Goal: Transaction & Acquisition: Obtain resource

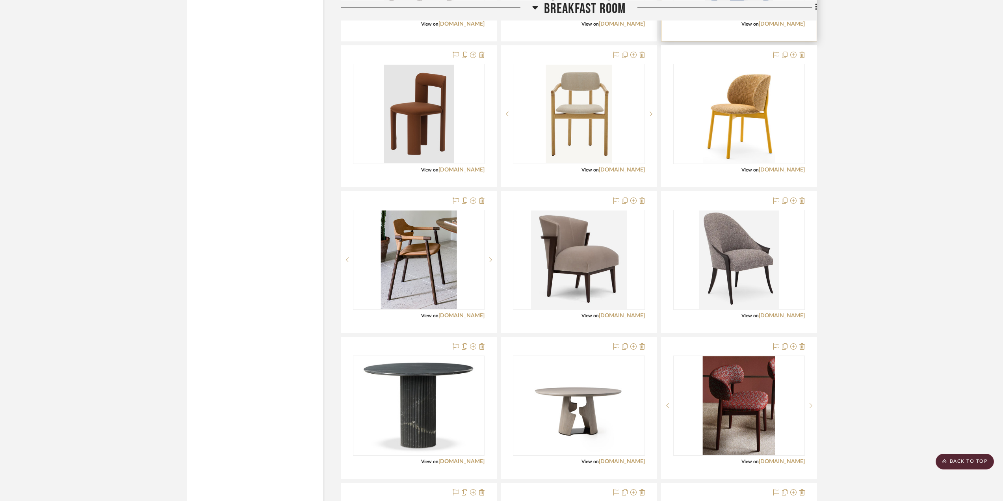
scroll to position [4531, 0]
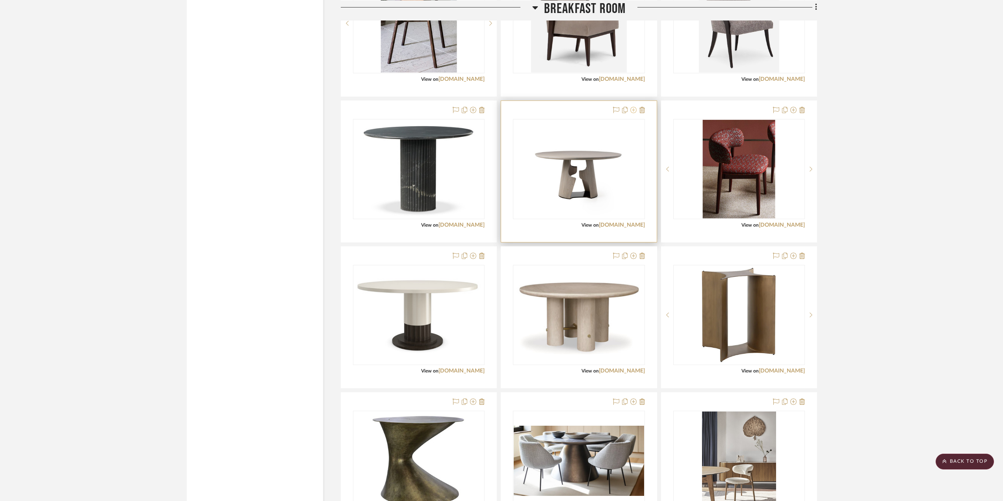
click at [635, 111] on icon at bounding box center [633, 110] width 6 height 6
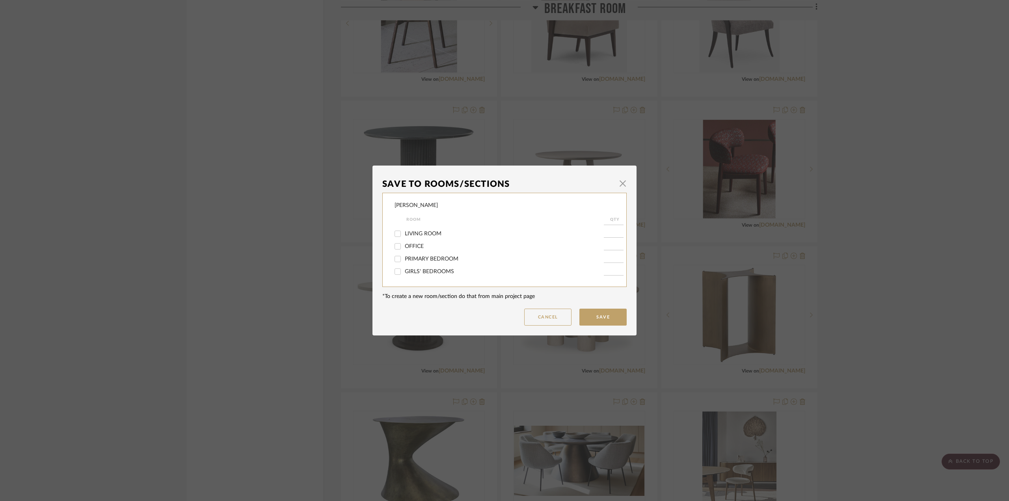
scroll to position [197, 0]
click at [421, 235] on span "BREAKFAST ROOM" at bounding box center [429, 235] width 49 height 6
click at [404, 235] on input "BREAKFAST ROOM" at bounding box center [397, 235] width 13 height 13
checkbox input "false"
click at [609, 320] on button "Save" at bounding box center [602, 316] width 47 height 17
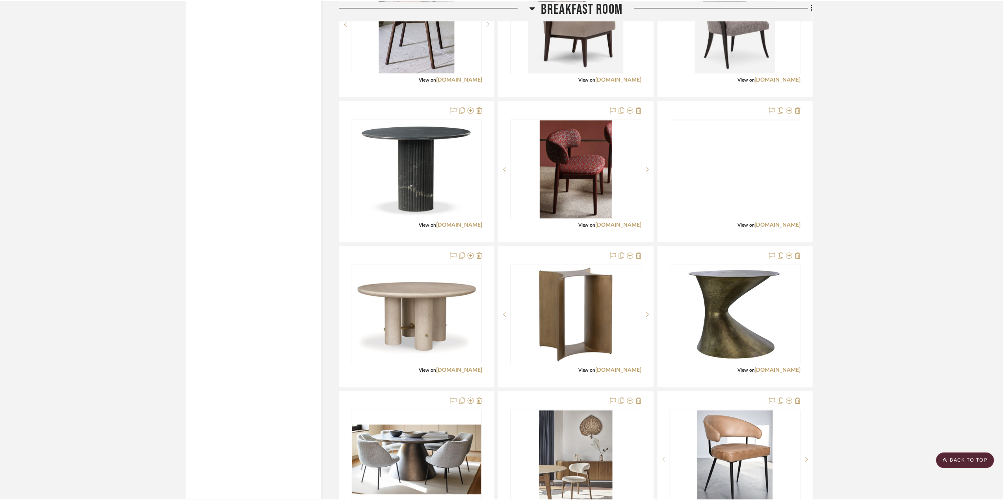
scroll to position [4531, 0]
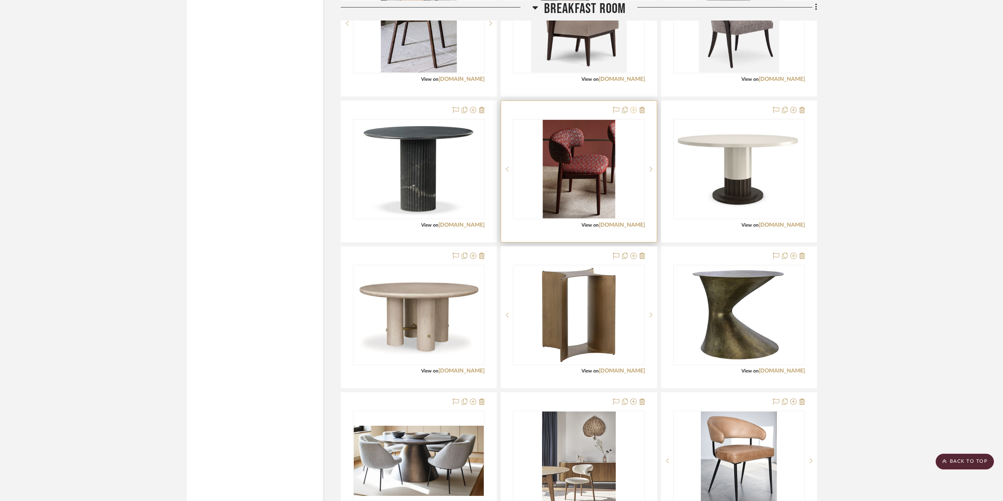
click at [633, 110] on icon at bounding box center [633, 110] width 6 height 6
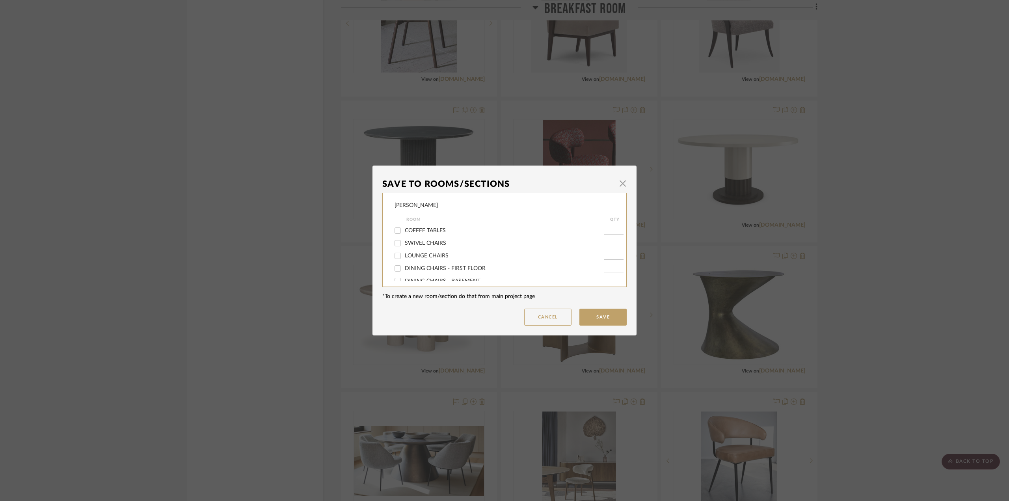
scroll to position [158, 0]
click at [431, 273] on span "BREAKFAST ROOM" at bounding box center [429, 275] width 49 height 6
click at [404, 273] on input "BREAKFAST ROOM" at bounding box center [397, 274] width 13 height 13
checkbox input "false"
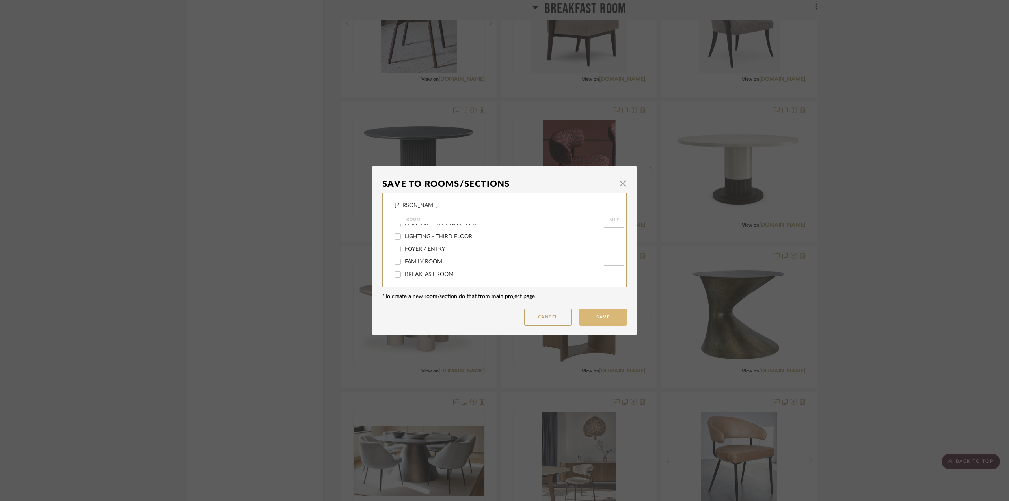
click at [594, 314] on button "Save" at bounding box center [602, 316] width 47 height 17
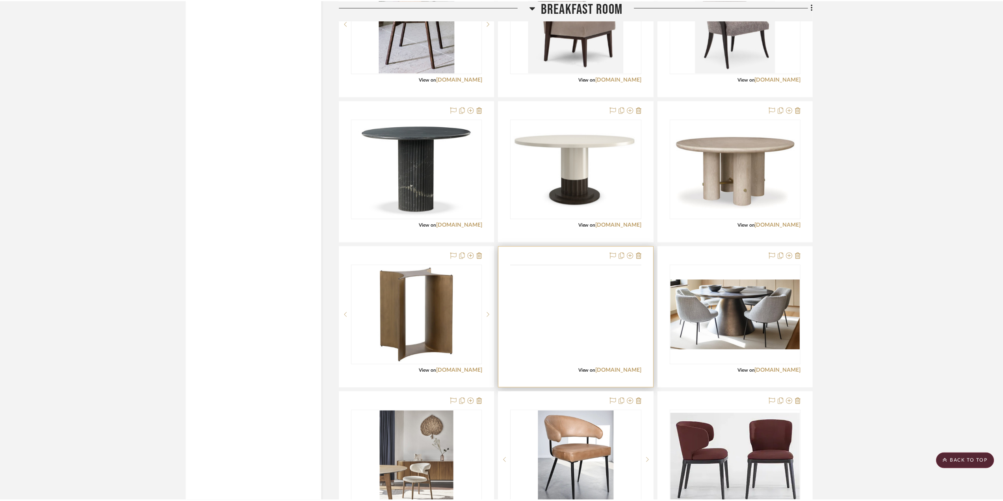
scroll to position [4531, 0]
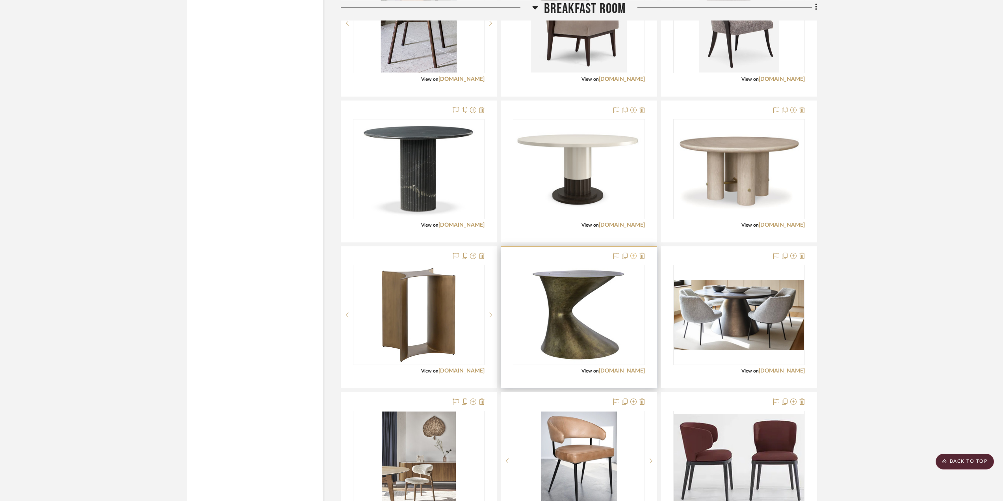
click at [635, 257] on icon at bounding box center [633, 256] width 6 height 6
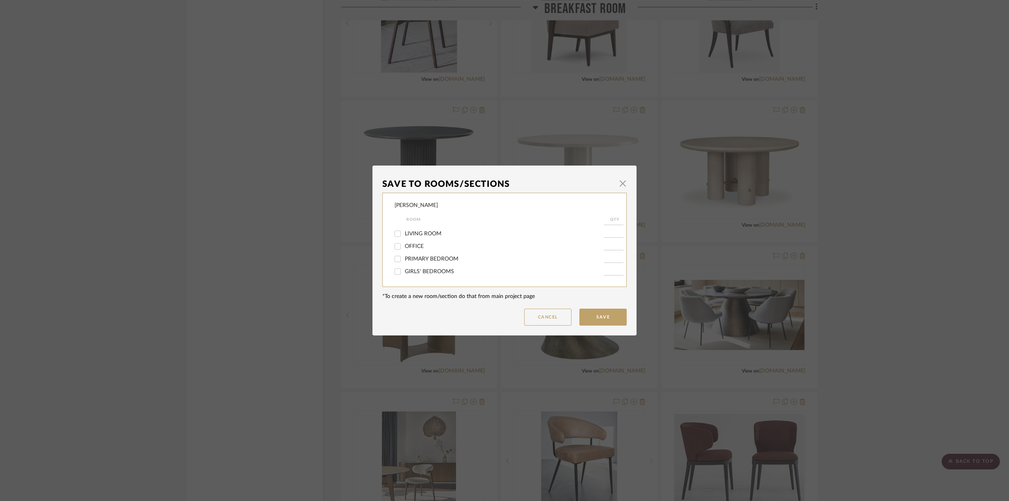
scroll to position [158, 0]
click at [418, 275] on span "BREAKFAST ROOM" at bounding box center [429, 275] width 49 height 6
click at [404, 275] on input "BREAKFAST ROOM" at bounding box center [397, 274] width 13 height 13
checkbox input "false"
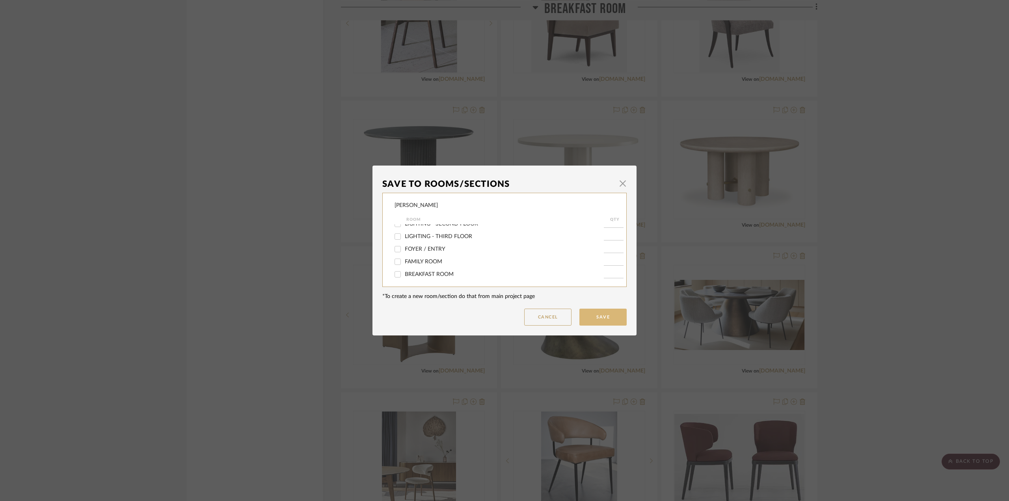
click at [601, 317] on button "Save" at bounding box center [602, 316] width 47 height 17
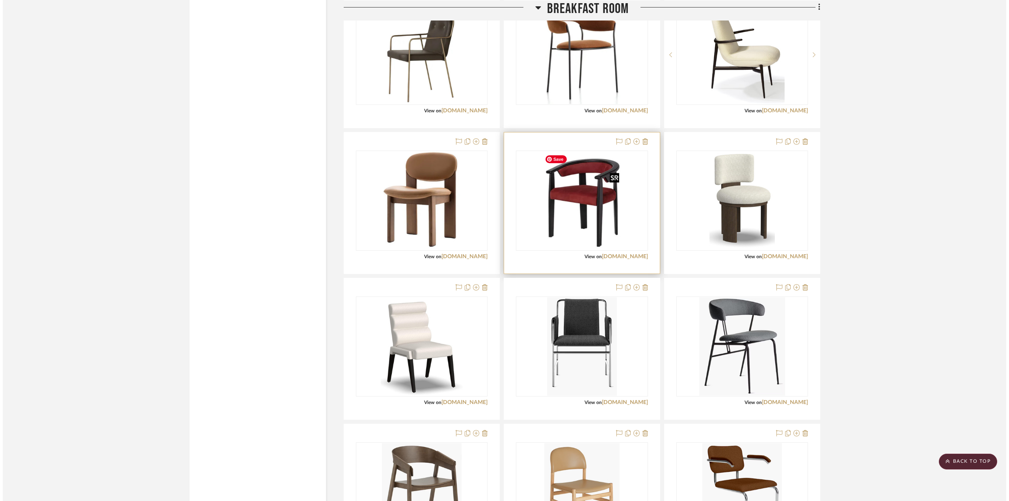
scroll to position [0, 0]
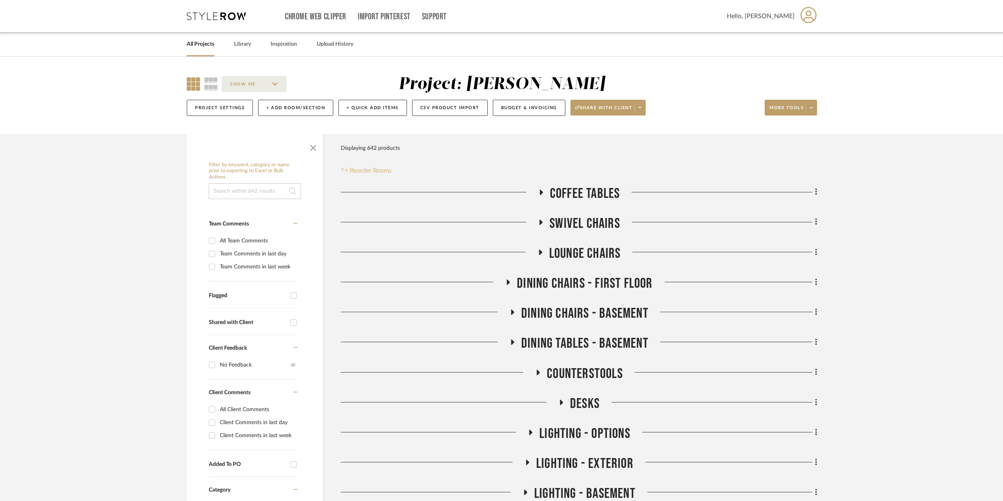
click at [384, 171] on span "Reorder Rooms" at bounding box center [371, 170] width 42 height 9
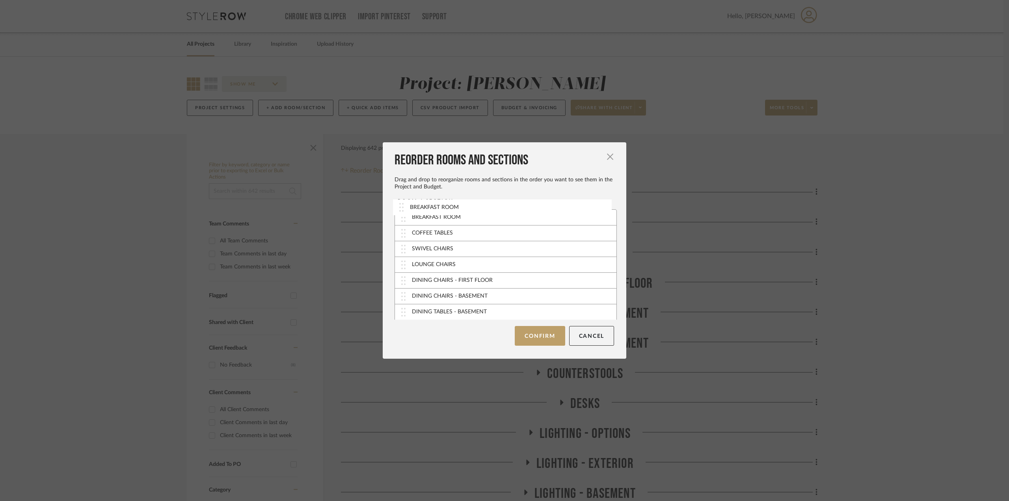
drag, startPoint x: 401, startPoint y: 275, endPoint x: 402, endPoint y: 210, distance: 65.4
click at [535, 338] on button "Confirm" at bounding box center [540, 336] width 50 height 20
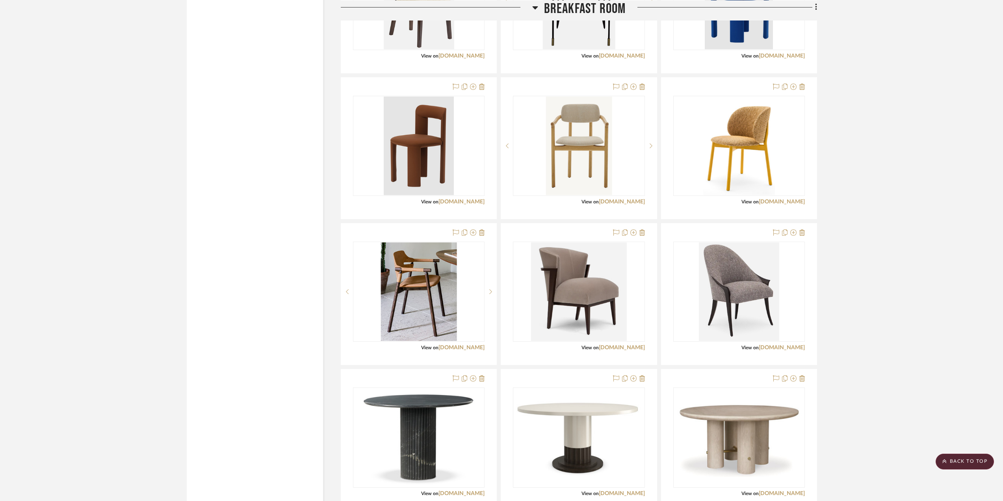
scroll to position [3900, 0]
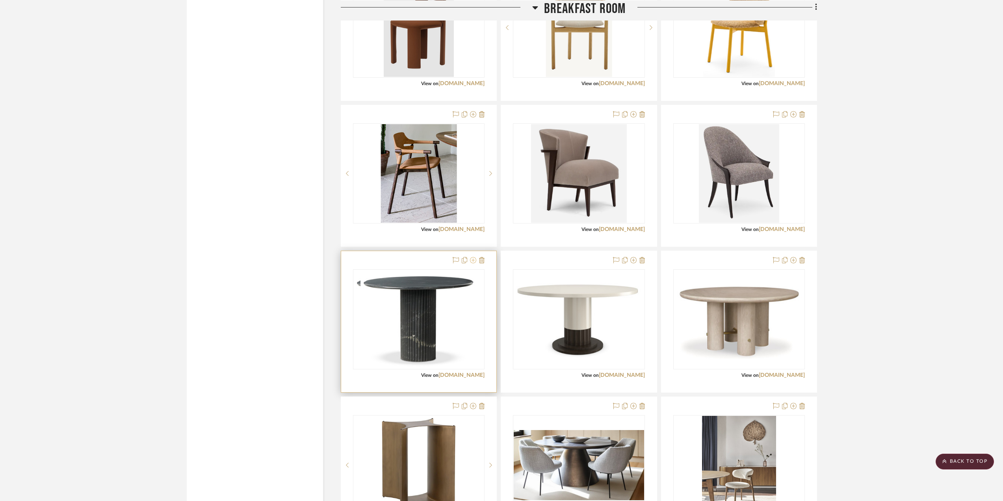
click at [472, 263] on icon at bounding box center [473, 260] width 6 height 6
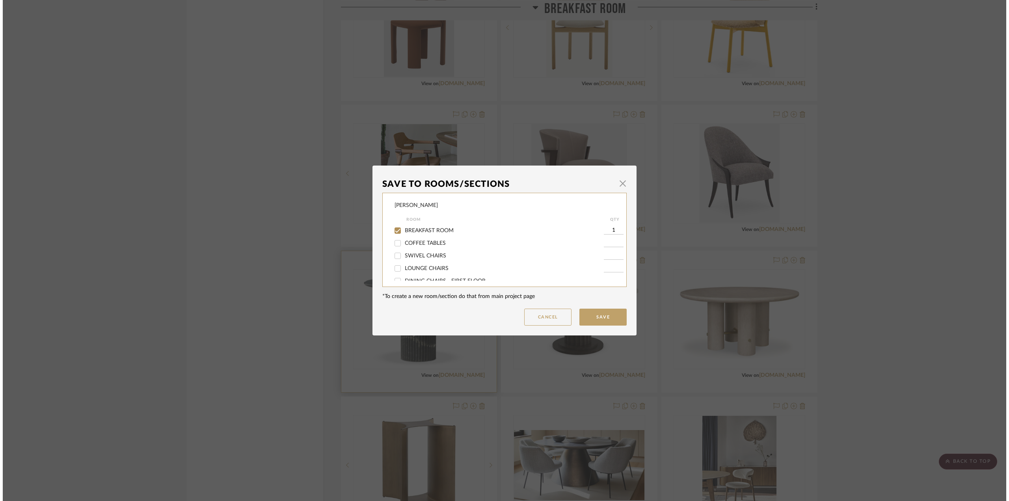
scroll to position [0, 0]
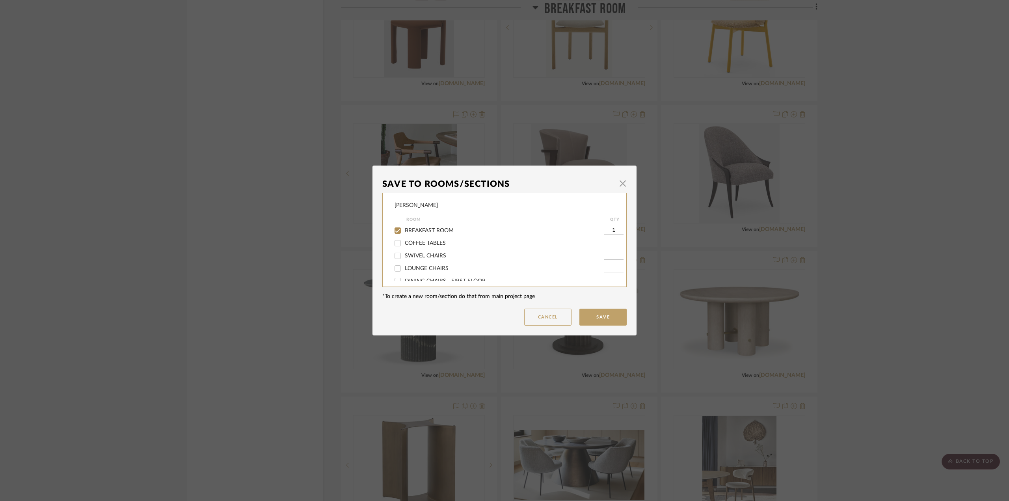
click at [416, 230] on span "BREAKFAST ROOM" at bounding box center [429, 231] width 49 height 6
click at [404, 230] on input "BREAKFAST ROOM" at bounding box center [397, 230] width 13 height 13
checkbox input "false"
click at [607, 316] on button "Save" at bounding box center [602, 316] width 47 height 17
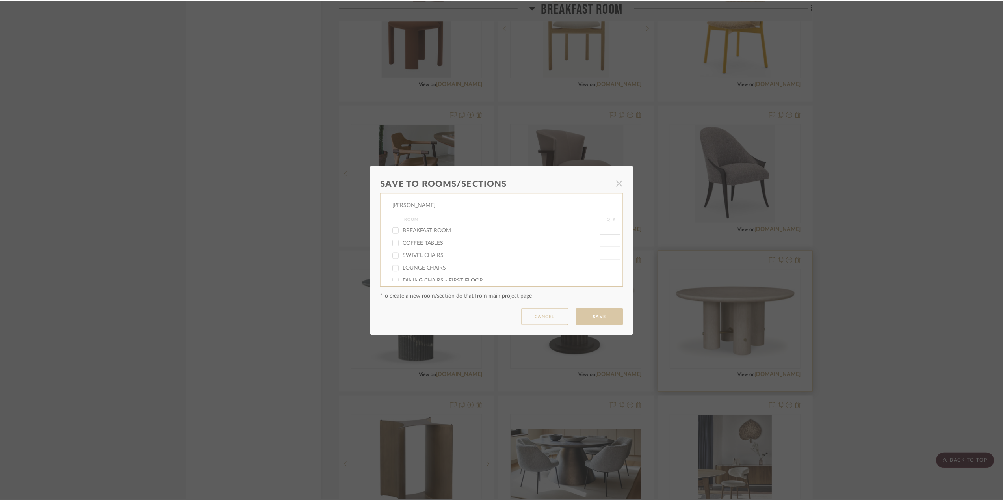
scroll to position [3900, 0]
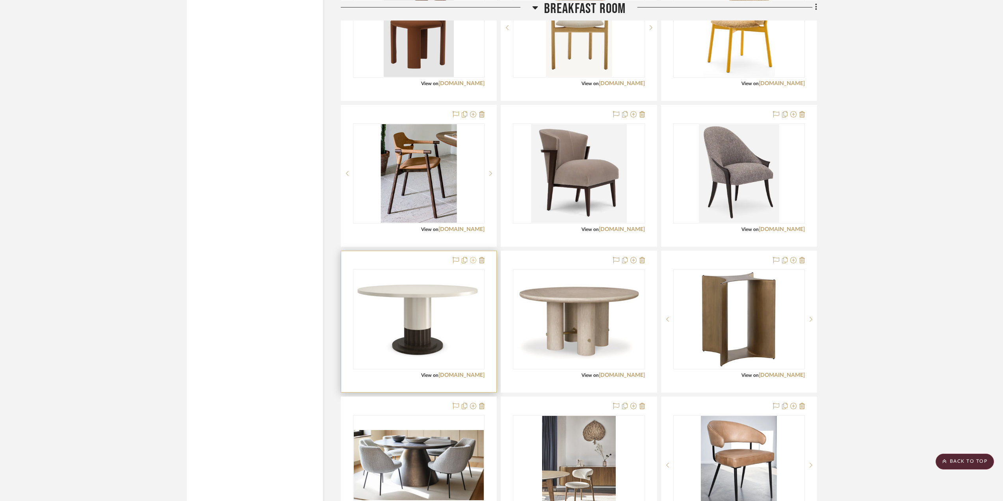
click at [472, 260] on icon at bounding box center [473, 260] width 6 height 6
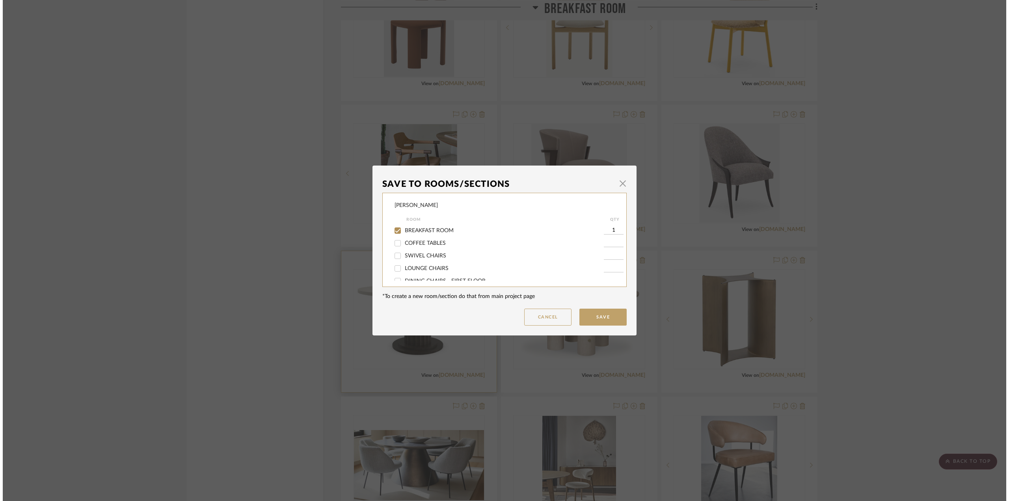
scroll to position [0, 0]
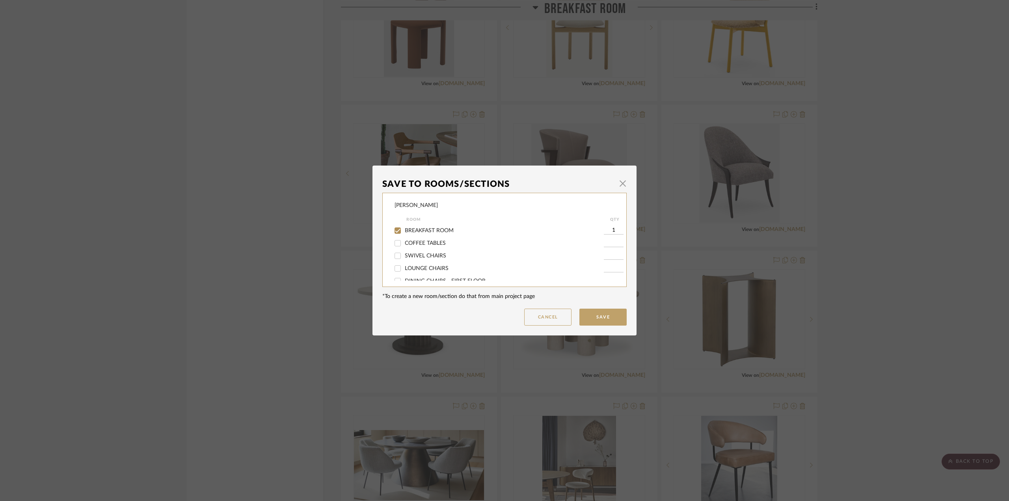
click at [433, 232] on span "BREAKFAST ROOM" at bounding box center [429, 231] width 49 height 6
click at [404, 232] on input "BREAKFAST ROOM" at bounding box center [397, 230] width 13 height 13
checkbox input "false"
click at [600, 315] on button "Save" at bounding box center [602, 316] width 47 height 17
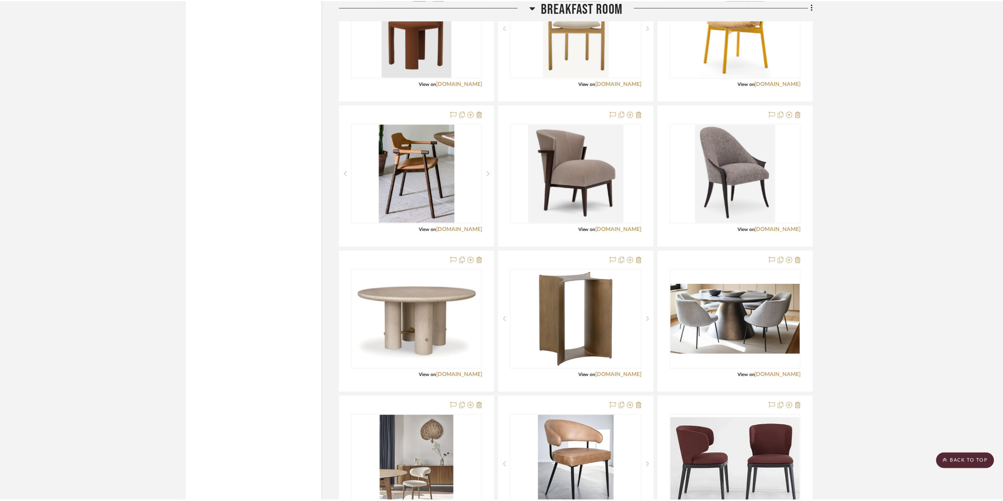
scroll to position [3900, 0]
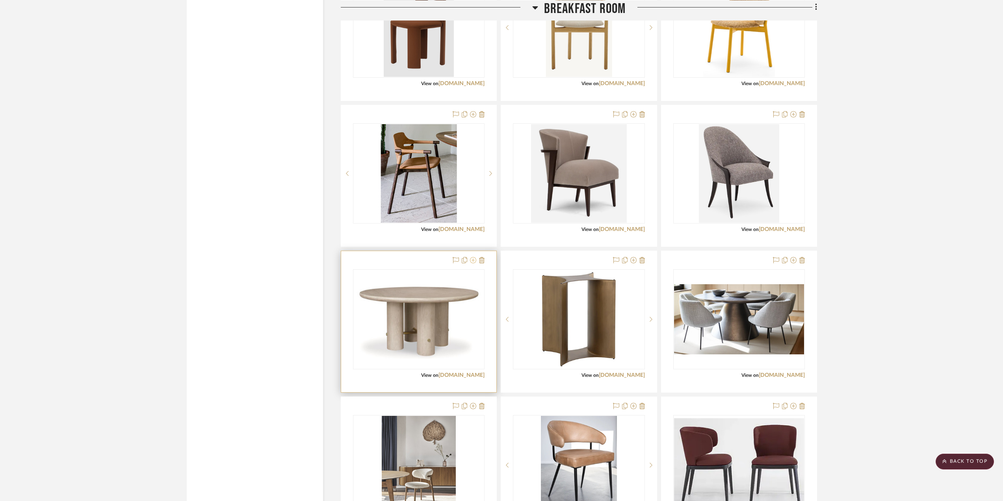
click at [474, 259] on icon at bounding box center [473, 260] width 6 height 6
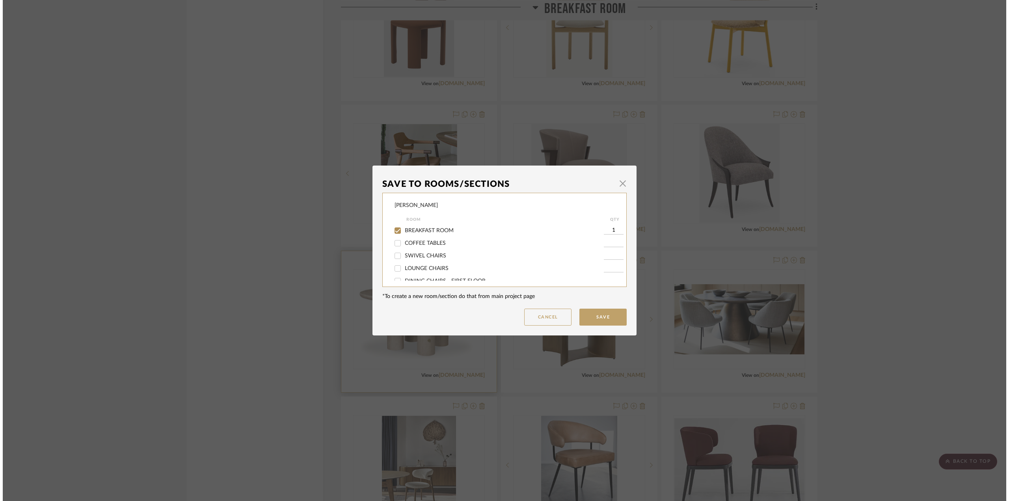
scroll to position [0, 0]
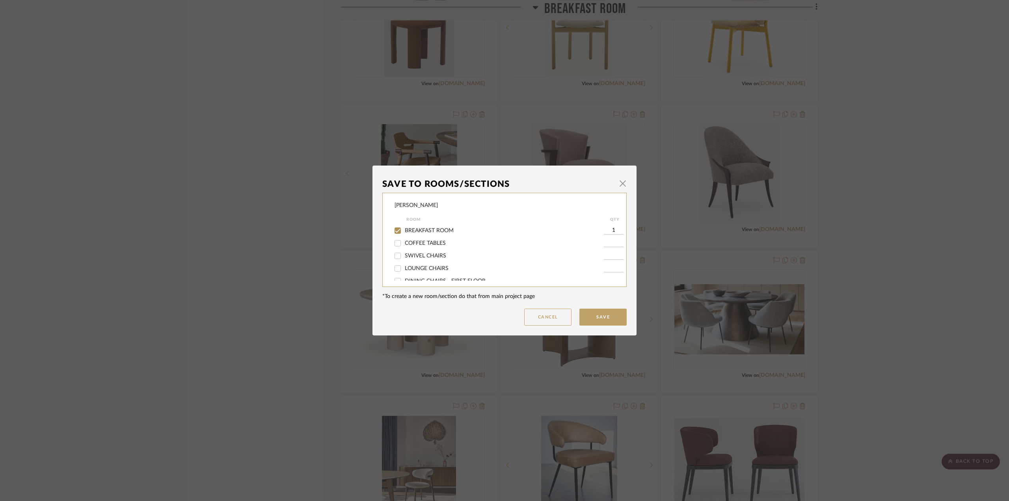
click at [440, 232] on span "BREAKFAST ROOM" at bounding box center [429, 231] width 49 height 6
click at [404, 232] on input "BREAKFAST ROOM" at bounding box center [397, 230] width 13 height 13
checkbox input "false"
click at [597, 315] on button "Save" at bounding box center [602, 316] width 47 height 17
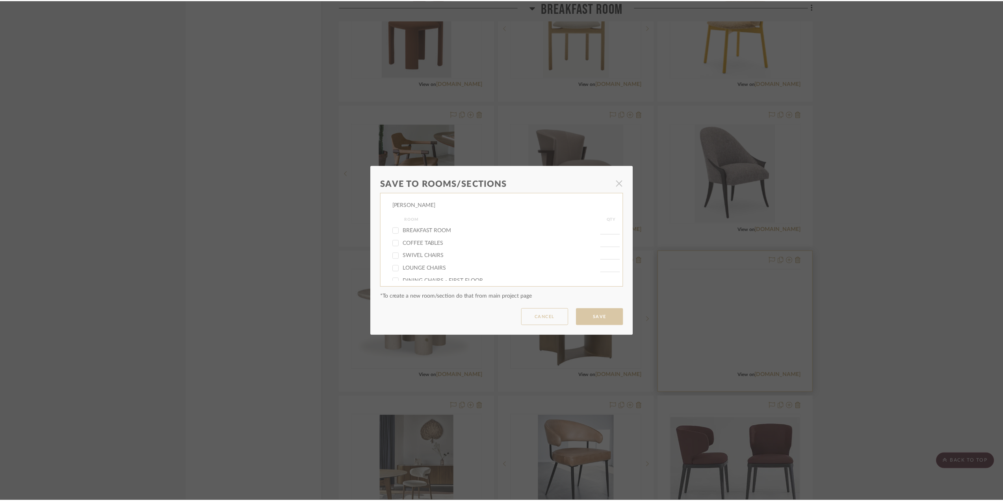
scroll to position [3900, 0]
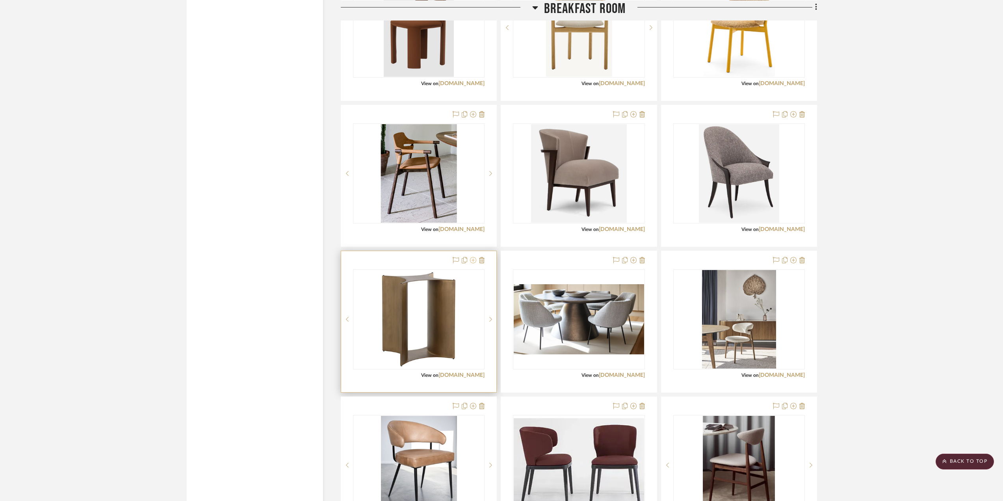
click at [475, 261] on icon at bounding box center [473, 260] width 6 height 6
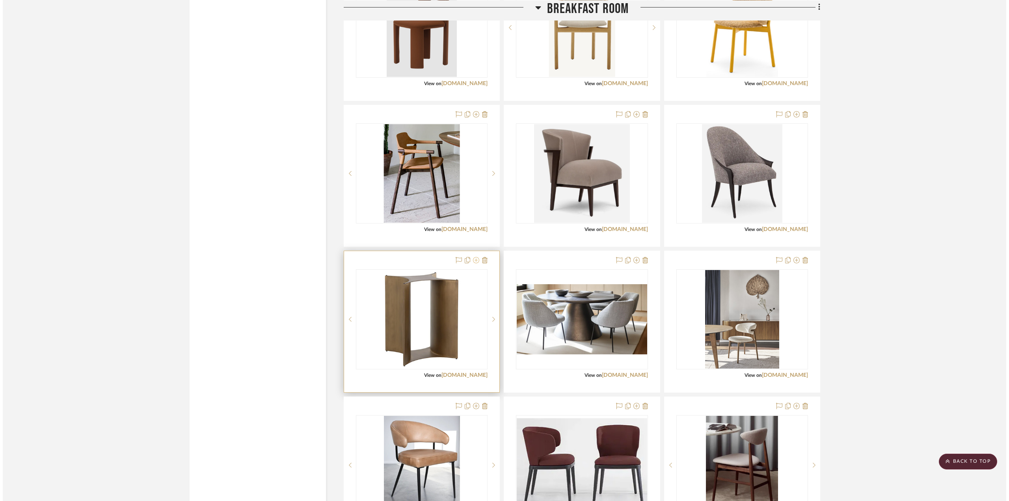
scroll to position [0, 0]
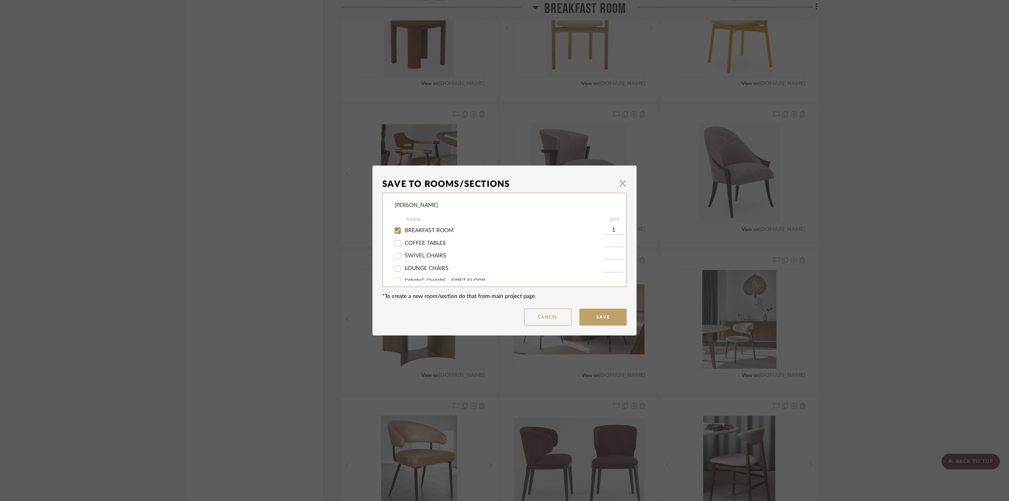
click at [431, 230] on span "BREAKFAST ROOM" at bounding box center [429, 231] width 49 height 6
click at [404, 230] on input "BREAKFAST ROOM" at bounding box center [397, 230] width 13 height 13
checkbox input "false"
click at [609, 320] on button "Save" at bounding box center [602, 316] width 47 height 17
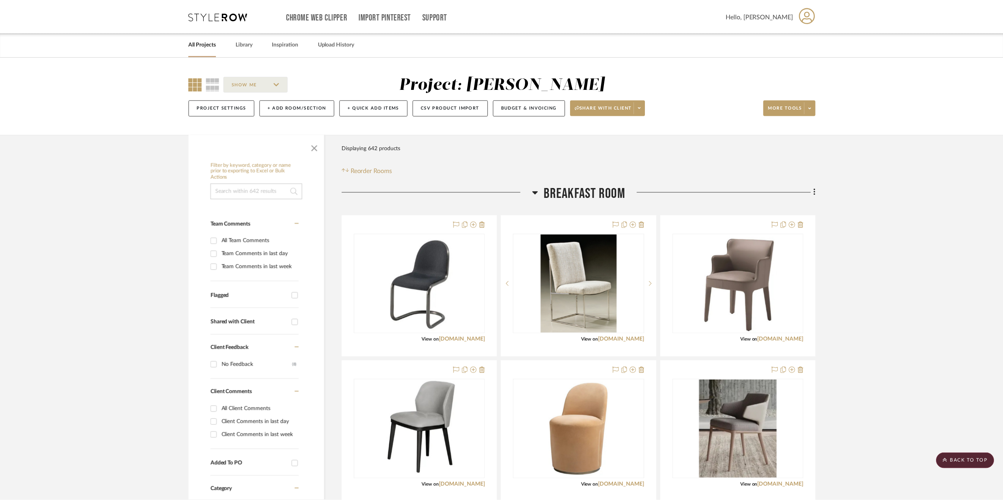
scroll to position [3900, 0]
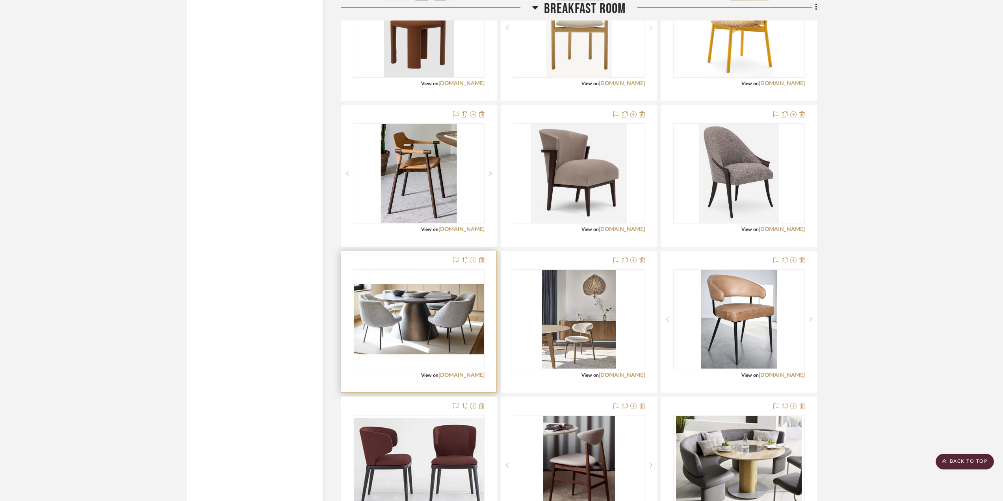
click at [474, 259] on icon at bounding box center [473, 260] width 6 height 6
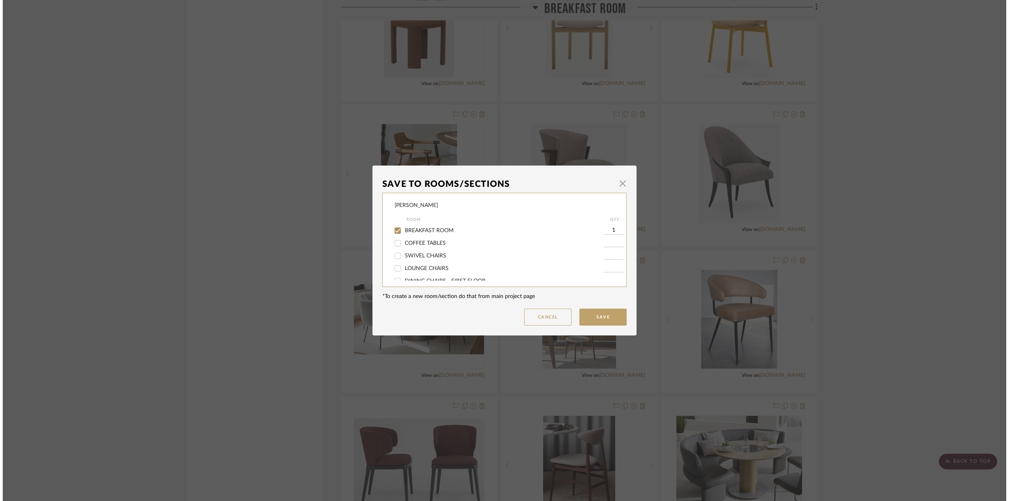
scroll to position [0, 0]
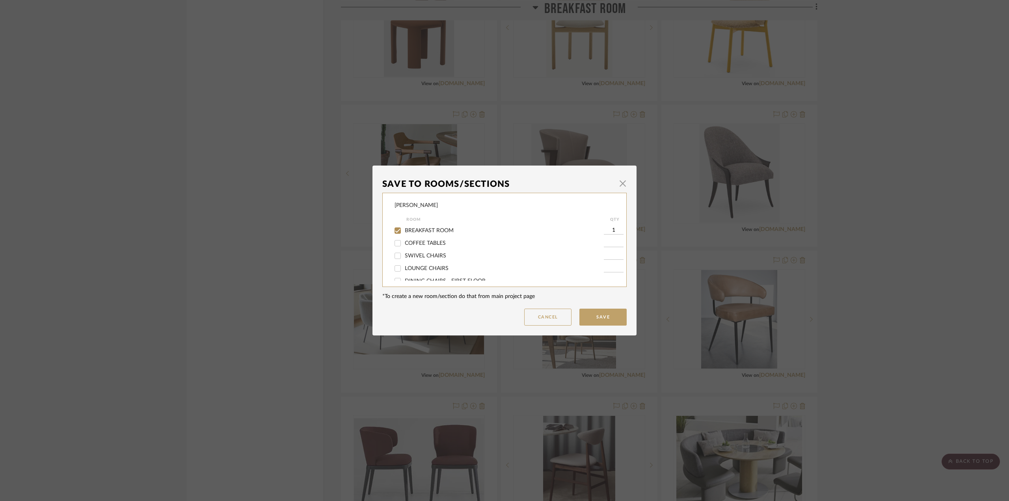
click at [429, 232] on span "BREAKFAST ROOM" at bounding box center [429, 231] width 49 height 6
click at [404, 232] on input "BREAKFAST ROOM" at bounding box center [397, 230] width 13 height 13
checkbox input "false"
click at [597, 318] on button "Save" at bounding box center [602, 316] width 47 height 17
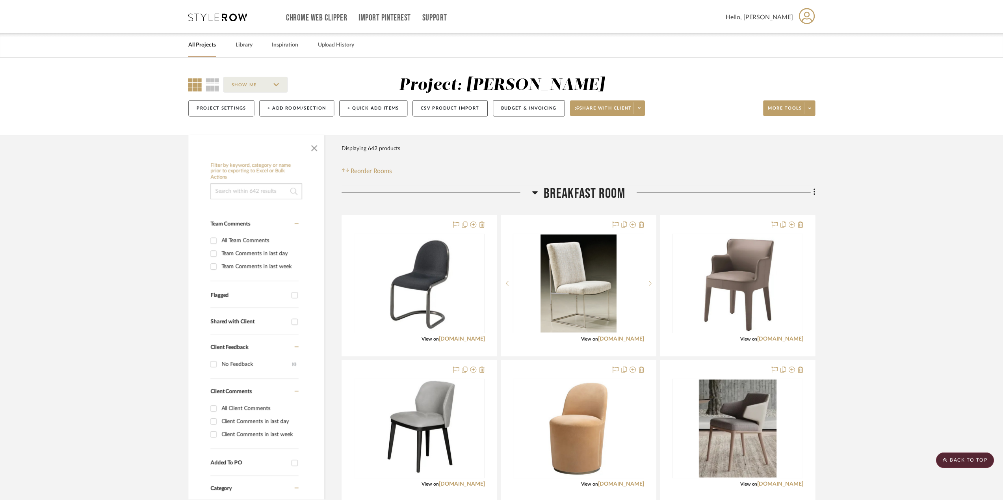
scroll to position [3900, 0]
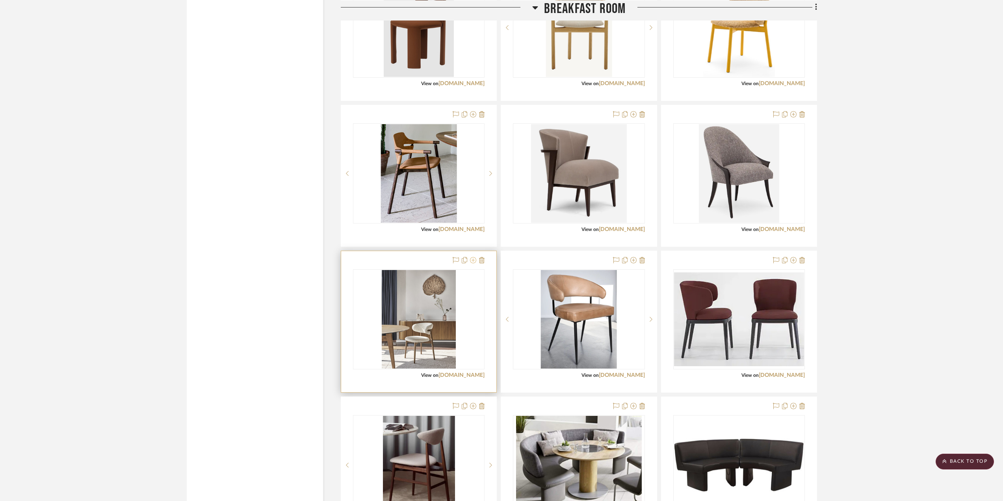
click at [471, 261] on icon at bounding box center [473, 260] width 6 height 6
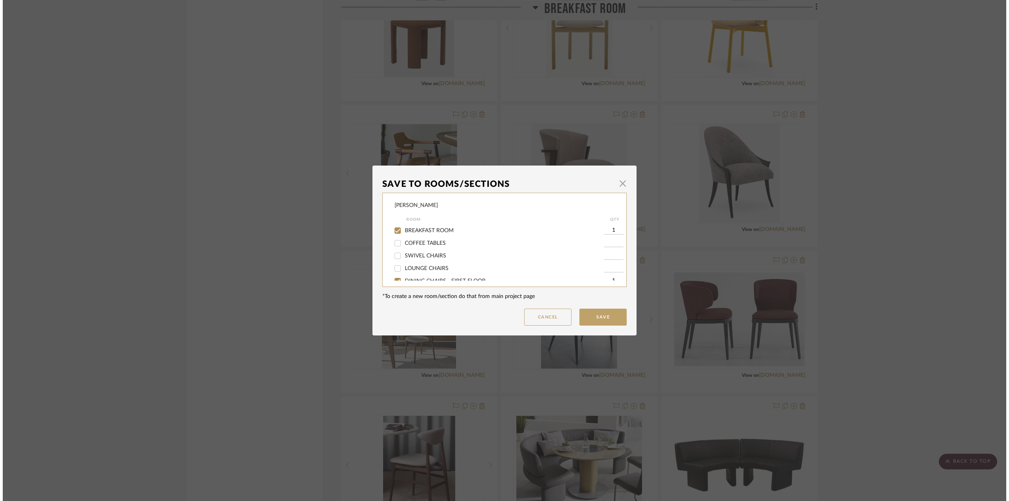
scroll to position [0, 0]
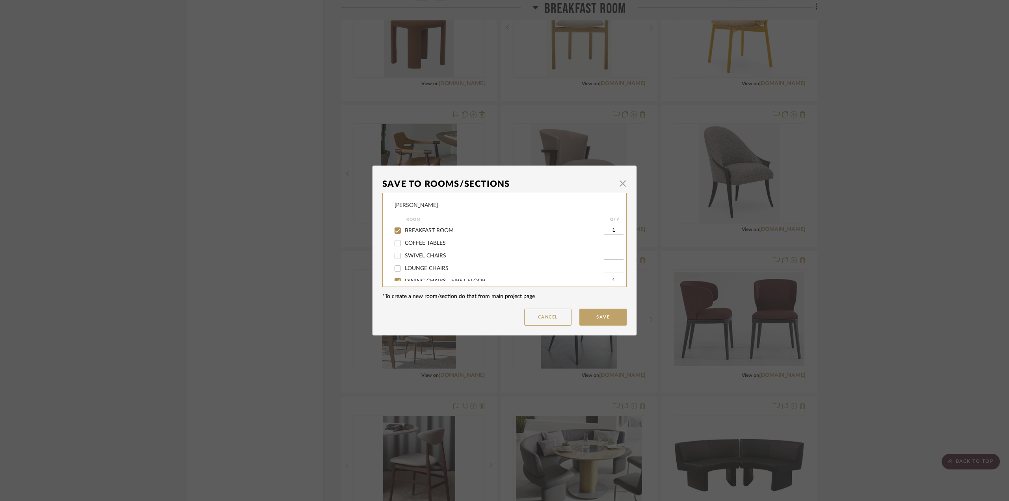
click at [435, 232] on span "BREAKFAST ROOM" at bounding box center [429, 231] width 49 height 6
click at [404, 232] on input "BREAKFAST ROOM" at bounding box center [397, 230] width 13 height 13
checkbox input "false"
click at [599, 318] on button "Save" at bounding box center [602, 316] width 47 height 17
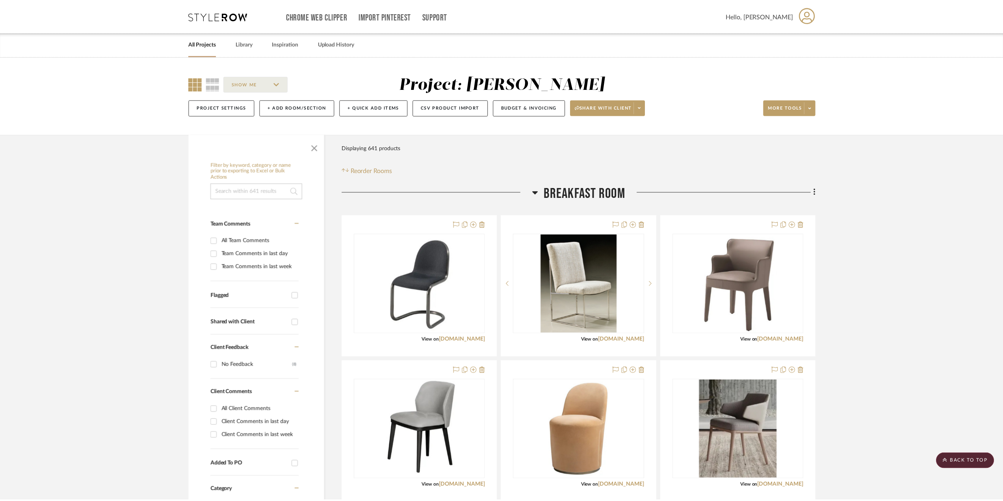
scroll to position [3900, 0]
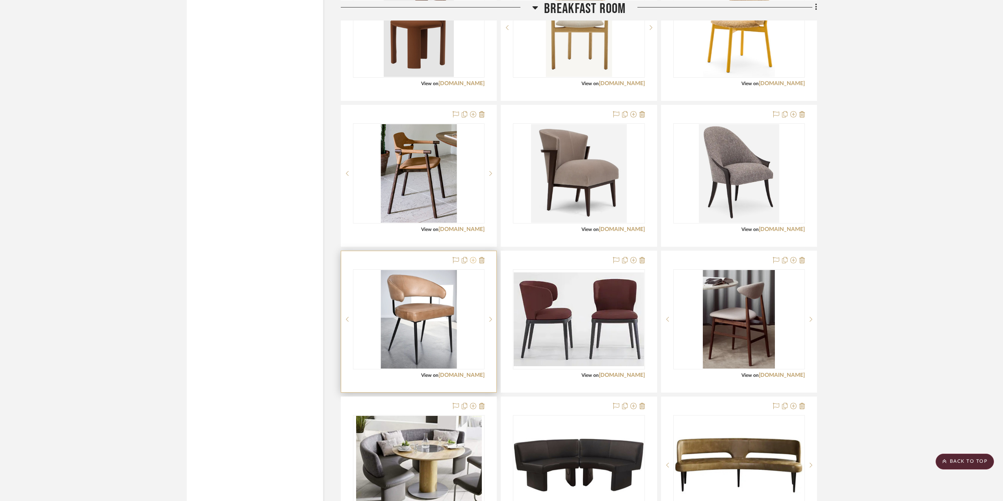
click at [472, 260] on icon at bounding box center [473, 260] width 6 height 6
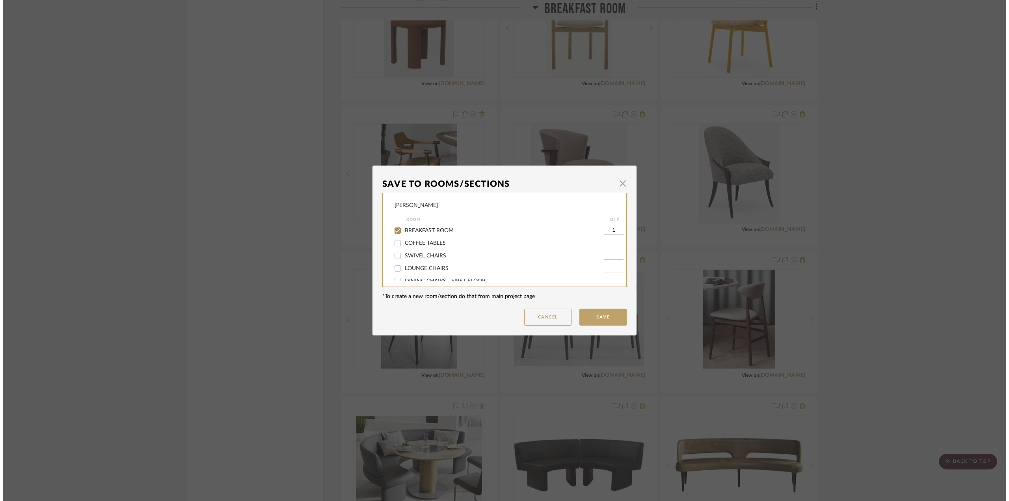
scroll to position [0, 0]
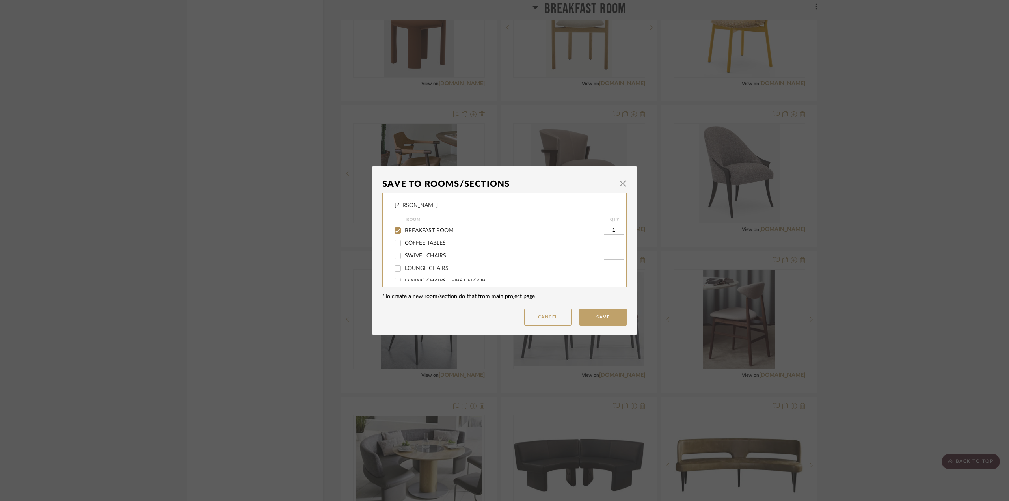
click at [422, 228] on span "BREAKFAST ROOM" at bounding box center [429, 231] width 49 height 6
click at [404, 227] on input "BREAKFAST ROOM" at bounding box center [397, 230] width 13 height 13
checkbox input "false"
click at [595, 317] on button "Save" at bounding box center [602, 316] width 47 height 17
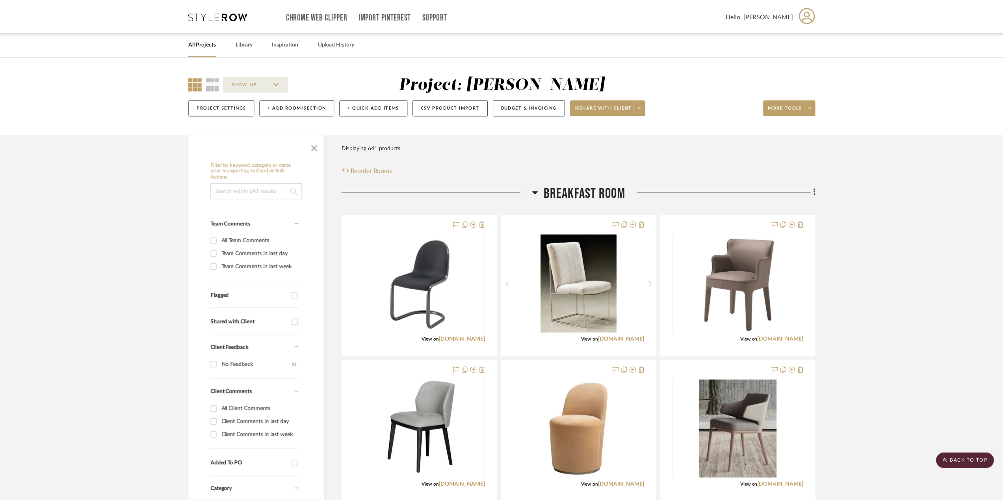
scroll to position [3900, 0]
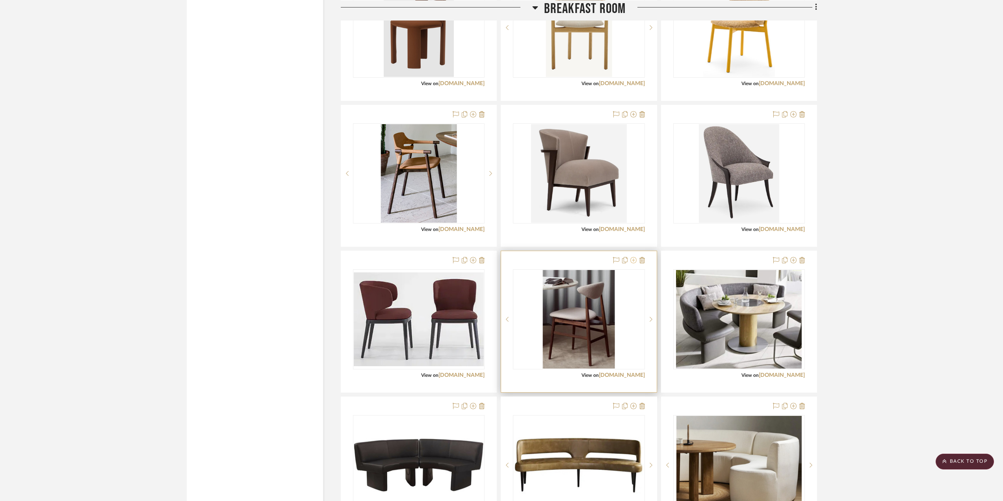
click at [632, 261] on icon at bounding box center [633, 260] width 6 height 6
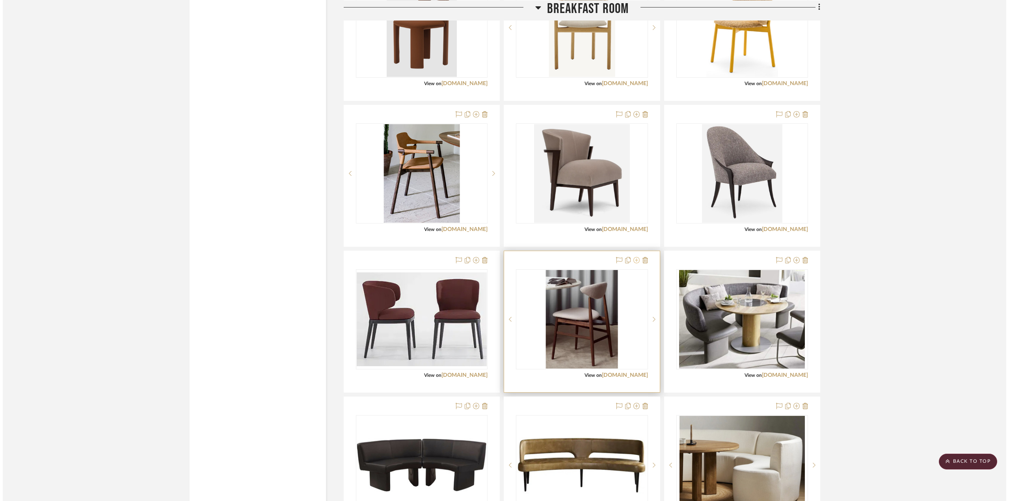
scroll to position [0, 0]
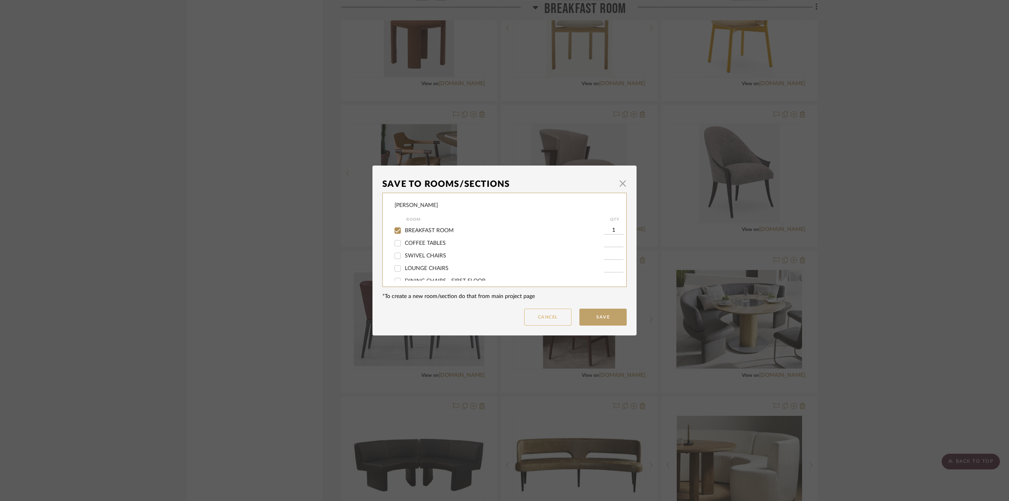
click at [549, 319] on button "Cancel" at bounding box center [547, 316] width 47 height 17
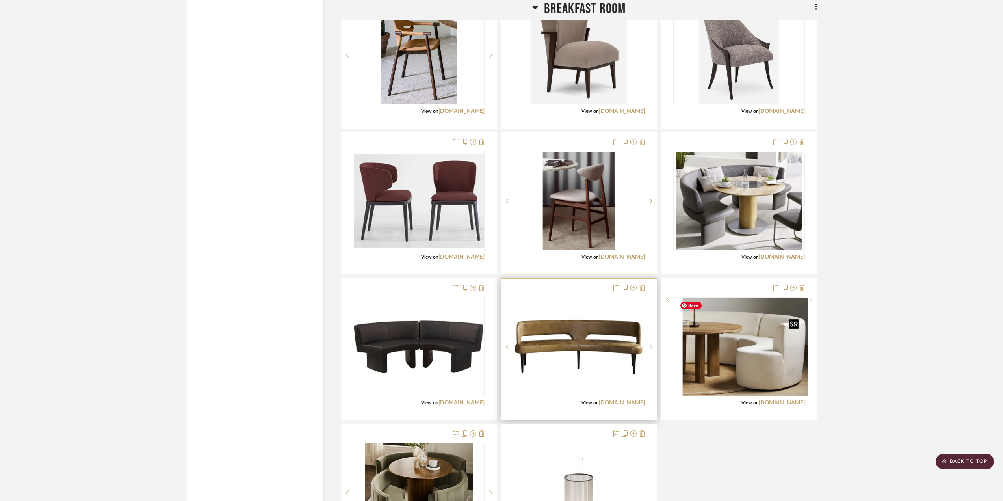
scroll to position [4058, 0]
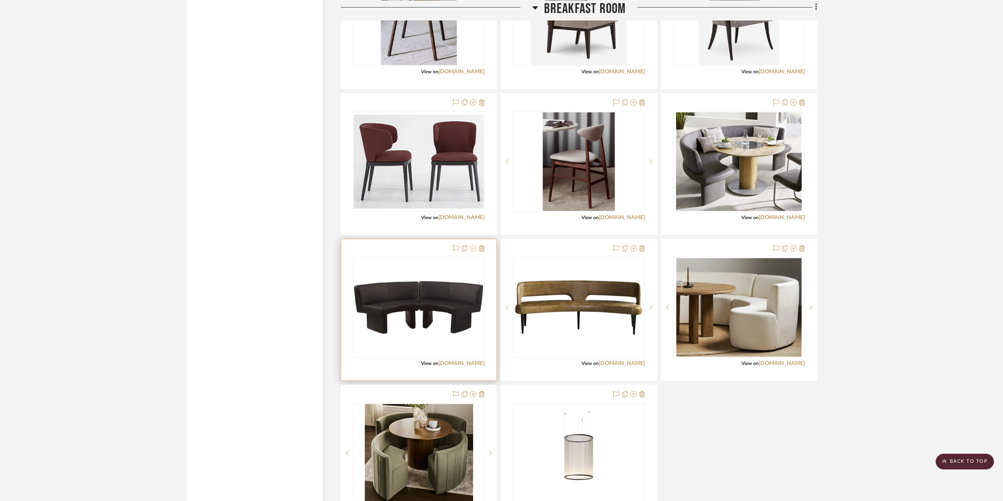
click at [473, 248] on icon at bounding box center [473, 248] width 6 height 6
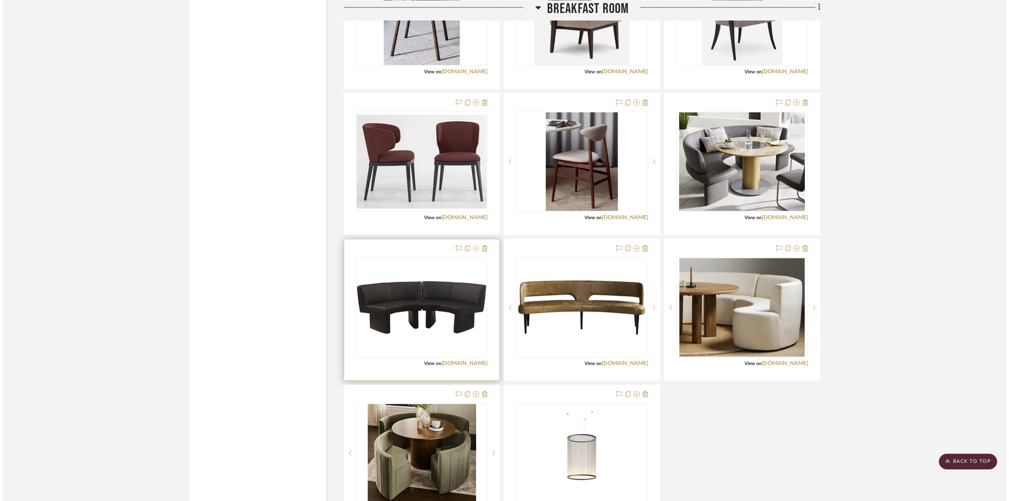
scroll to position [0, 0]
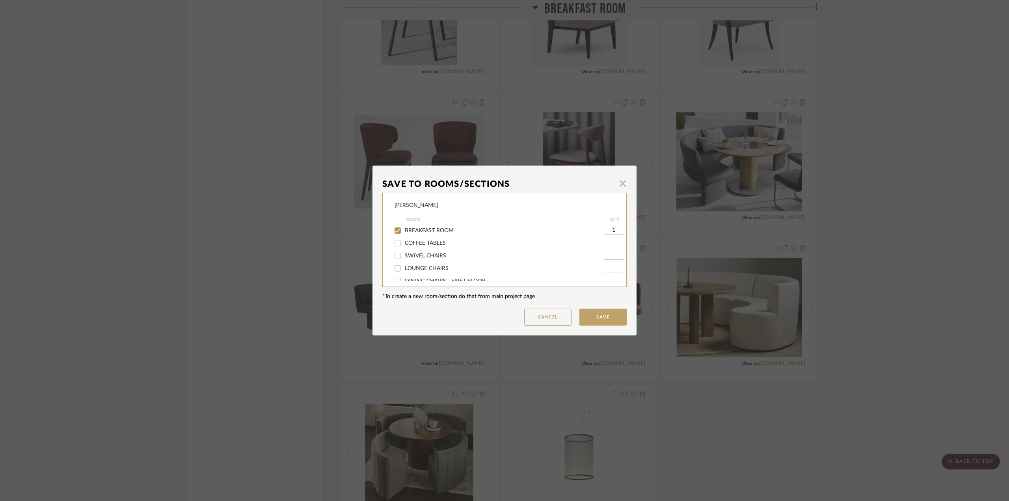
click at [426, 230] on span "BREAKFAST ROOM" at bounding box center [429, 231] width 49 height 6
click at [404, 230] on input "BREAKFAST ROOM" at bounding box center [397, 230] width 13 height 13
checkbox input "false"
click at [601, 316] on button "Save" at bounding box center [602, 316] width 47 height 17
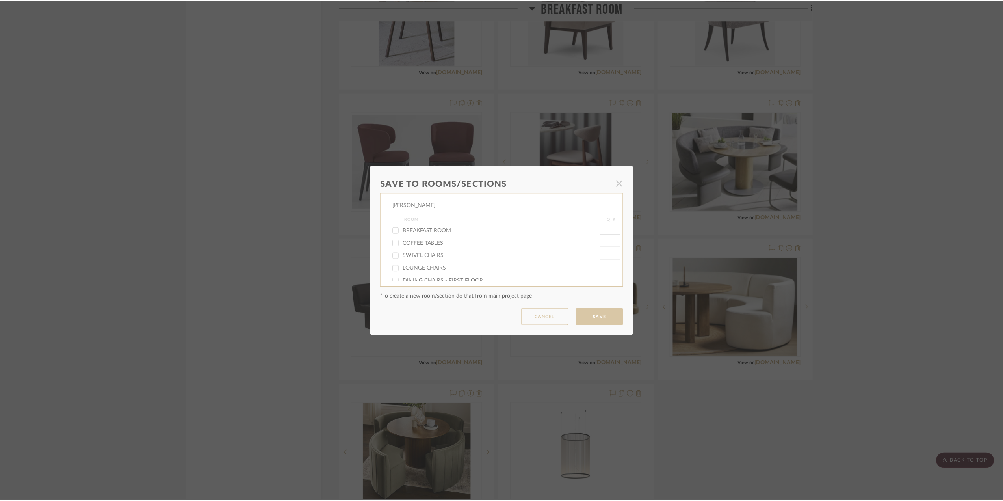
scroll to position [4058, 0]
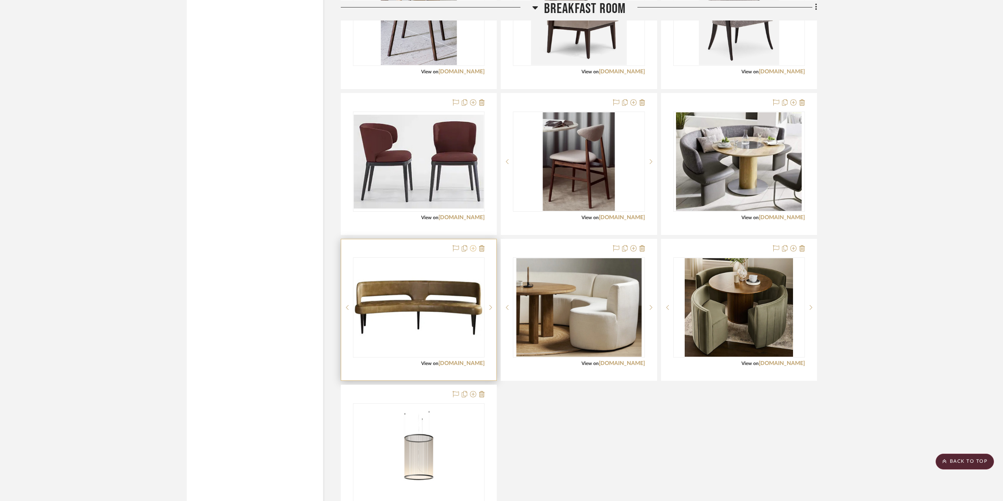
click at [473, 248] on icon at bounding box center [473, 248] width 6 height 6
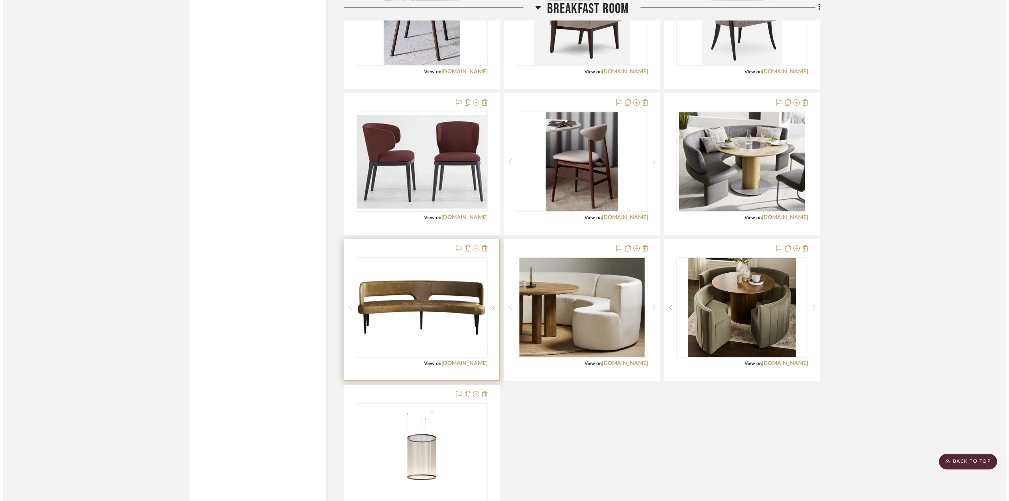
scroll to position [0, 0]
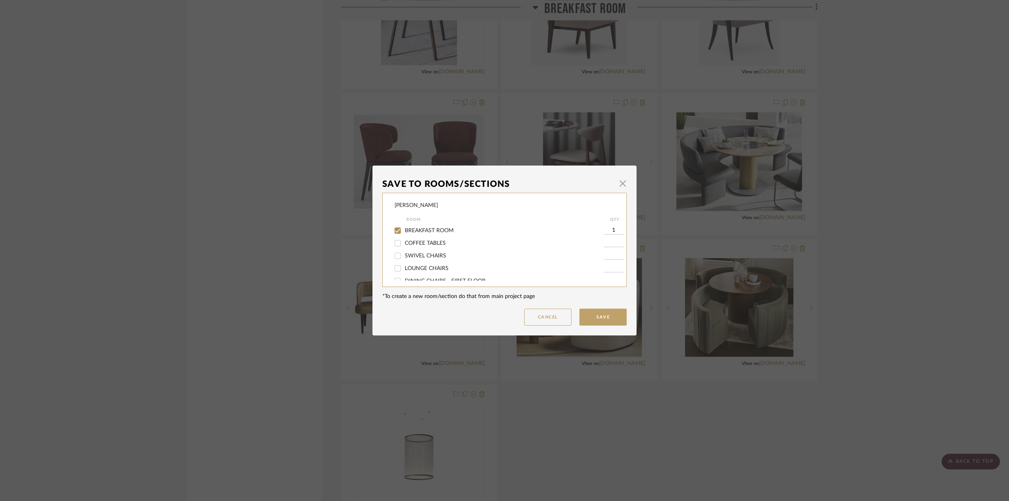
click at [421, 230] on span "BREAKFAST ROOM" at bounding box center [429, 231] width 49 height 6
click at [404, 230] on input "BREAKFAST ROOM" at bounding box center [397, 230] width 13 height 13
checkbox input "false"
click at [587, 315] on button "Save" at bounding box center [602, 316] width 47 height 17
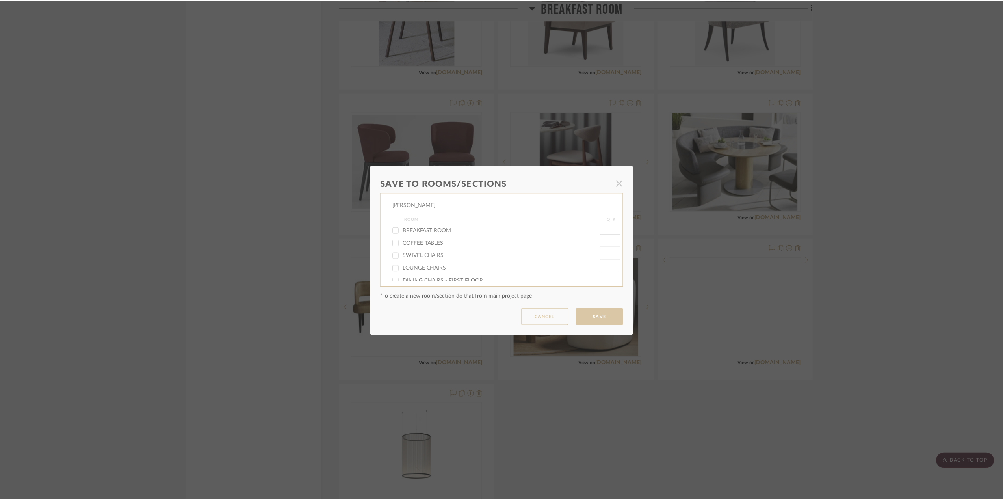
scroll to position [4058, 0]
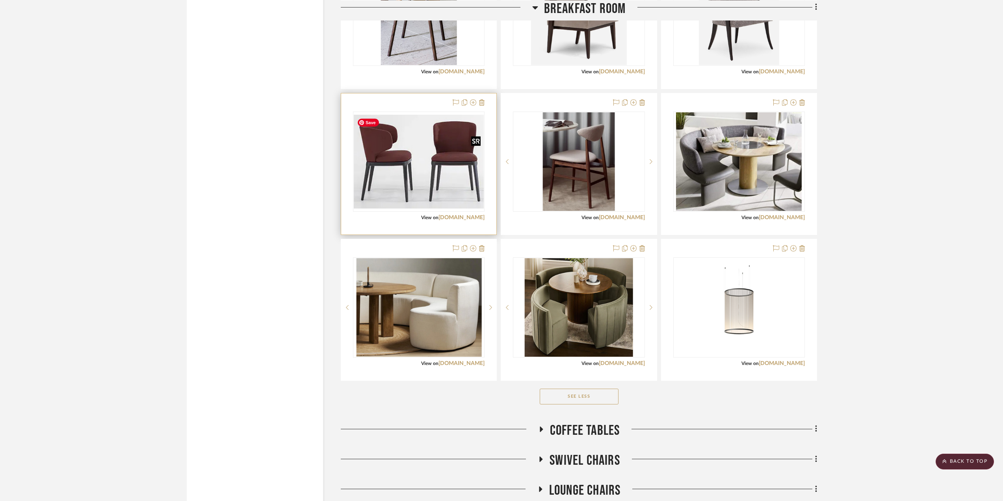
click at [449, 171] on img "0" at bounding box center [419, 162] width 130 height 94
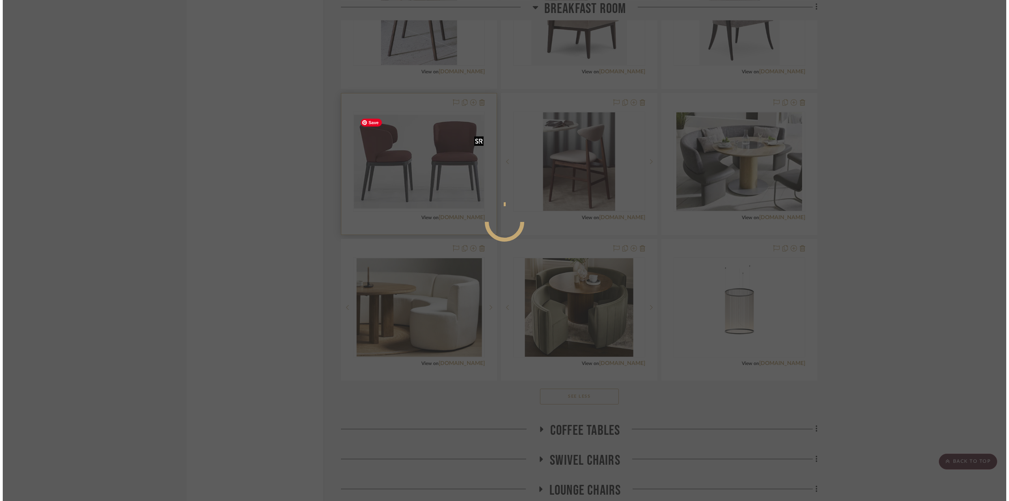
scroll to position [0, 0]
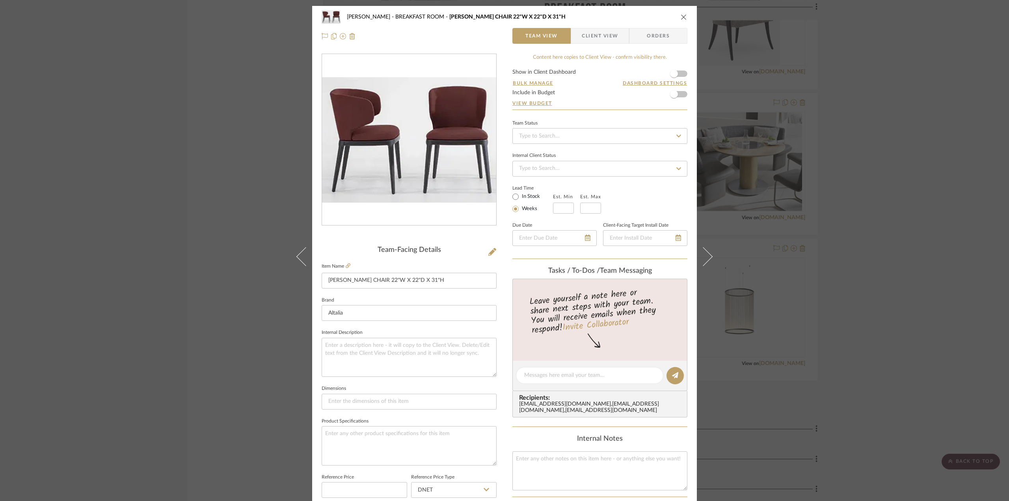
click at [682, 15] on icon "close" at bounding box center [683, 17] width 6 height 6
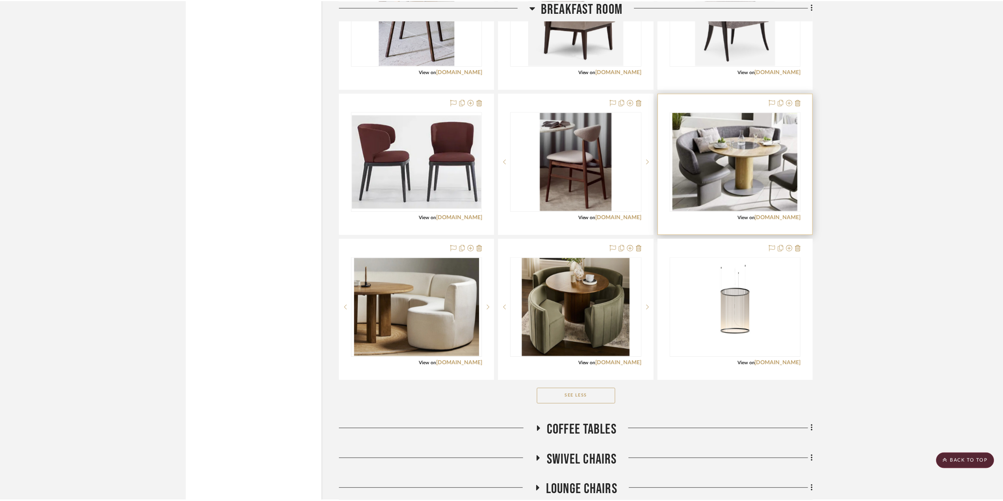
scroll to position [4058, 0]
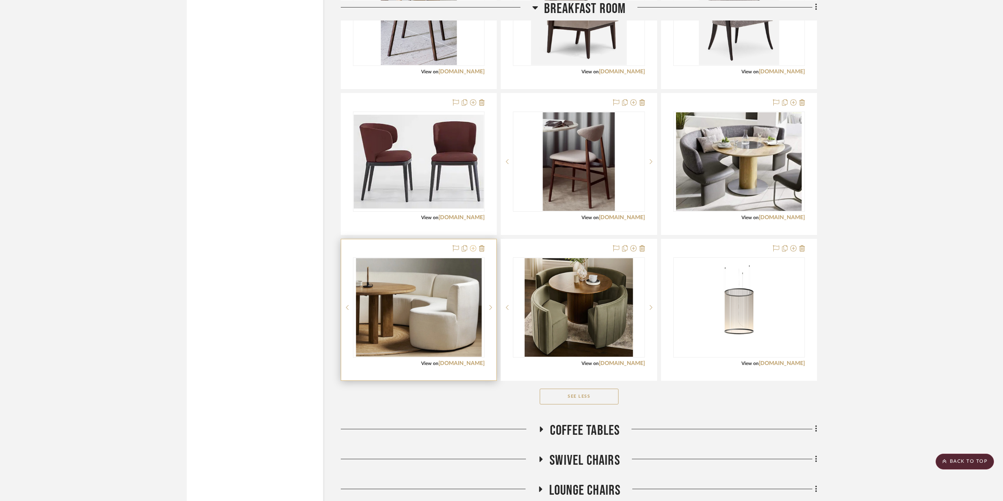
click at [471, 248] on icon at bounding box center [473, 248] width 6 height 6
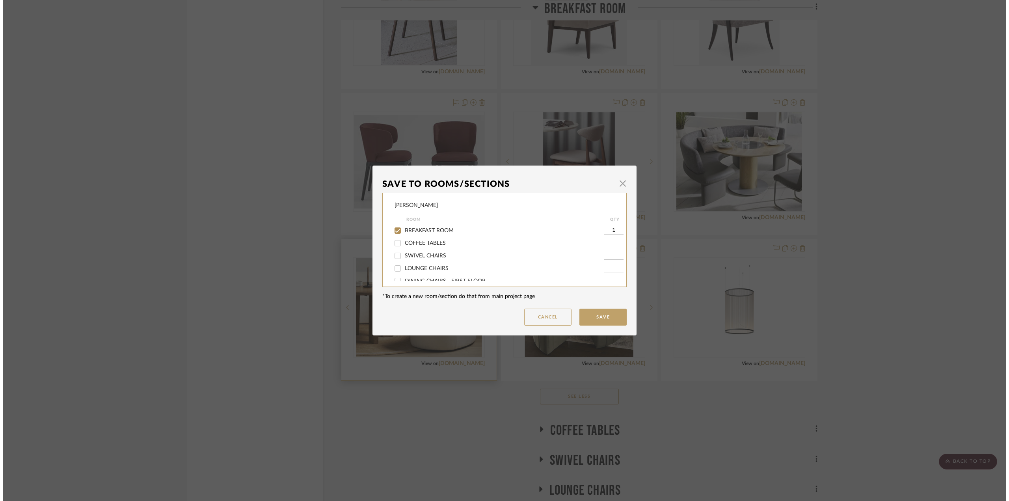
scroll to position [0, 0]
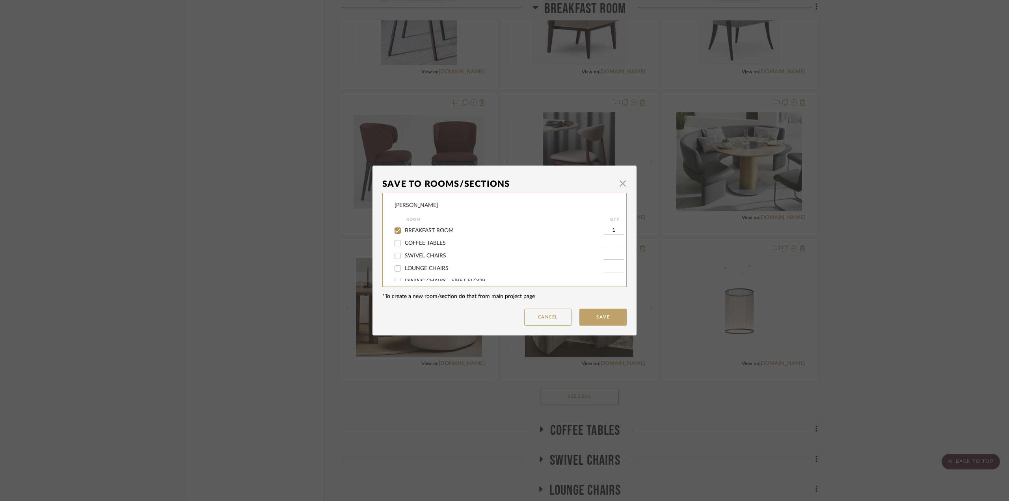
click at [429, 228] on span "BREAKFAST ROOM" at bounding box center [429, 231] width 49 height 6
click at [404, 228] on input "BREAKFAST ROOM" at bounding box center [397, 230] width 13 height 13
checkbox input "false"
click at [609, 320] on button "Save" at bounding box center [602, 316] width 47 height 17
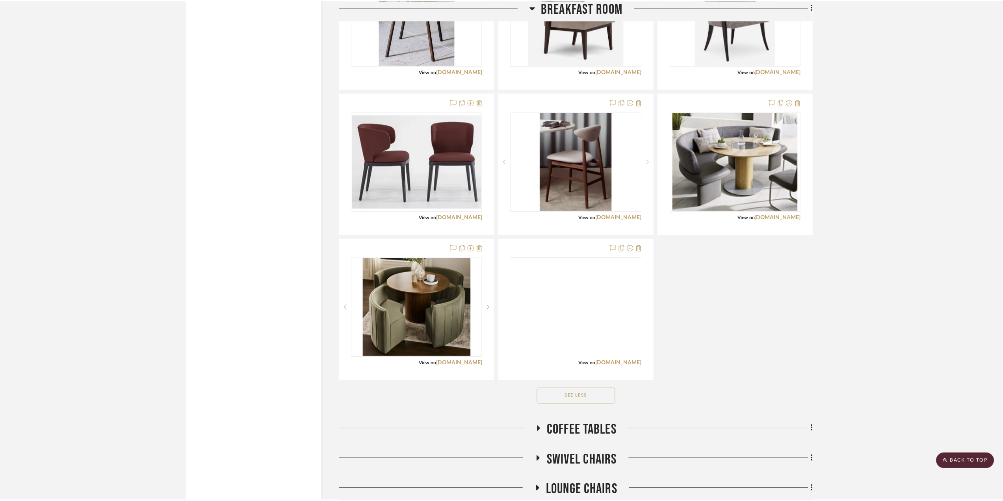
scroll to position [4058, 0]
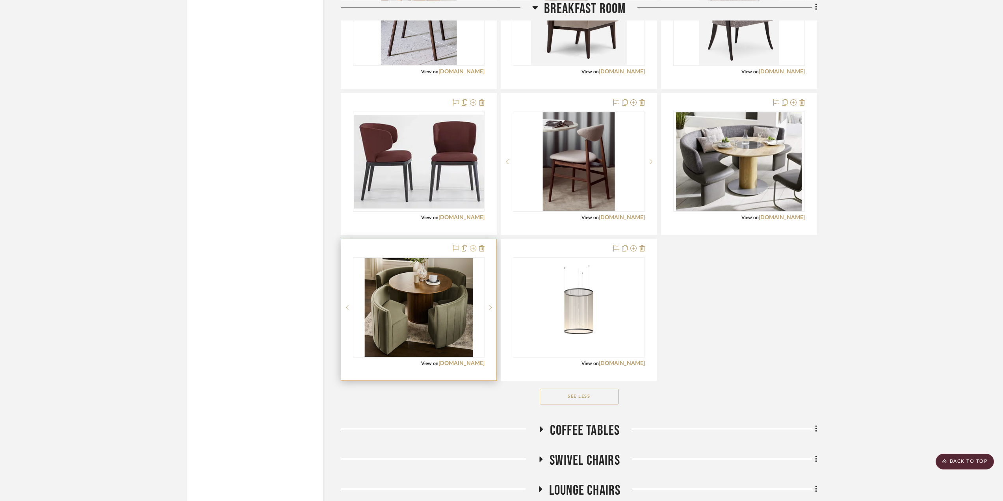
click at [471, 248] on icon at bounding box center [473, 248] width 6 height 6
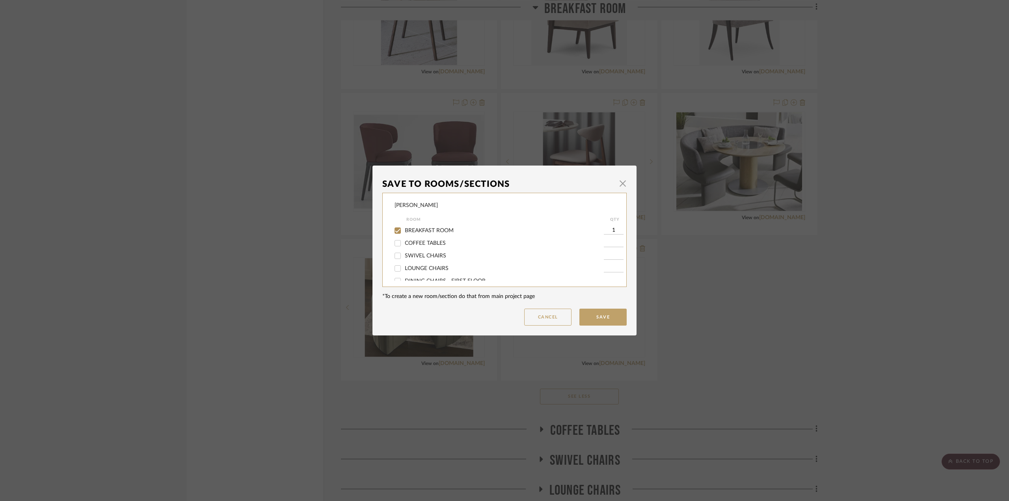
click at [427, 232] on span "BREAKFAST ROOM" at bounding box center [429, 231] width 49 height 6
click at [404, 232] on input "BREAKFAST ROOM" at bounding box center [397, 230] width 13 height 13
checkbox input "false"
click at [604, 314] on button "Save" at bounding box center [602, 316] width 47 height 17
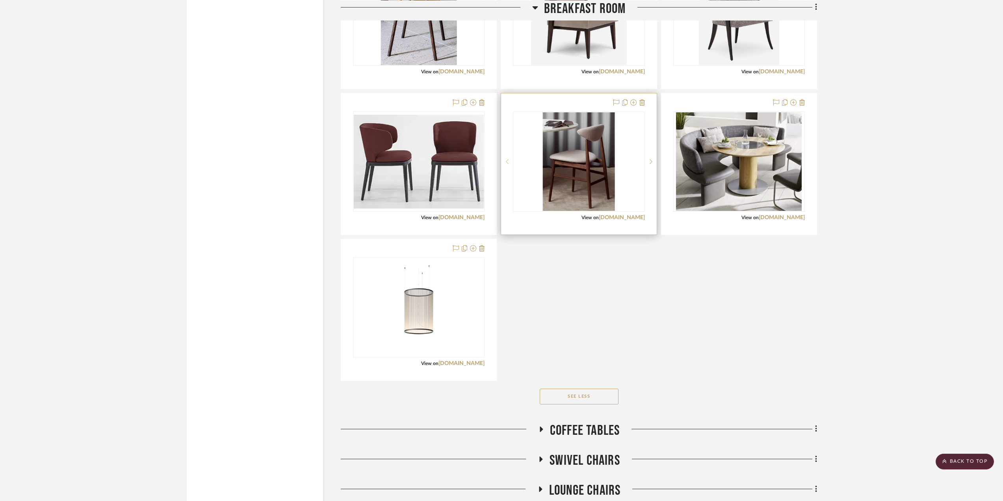
scroll to position [3979, 0]
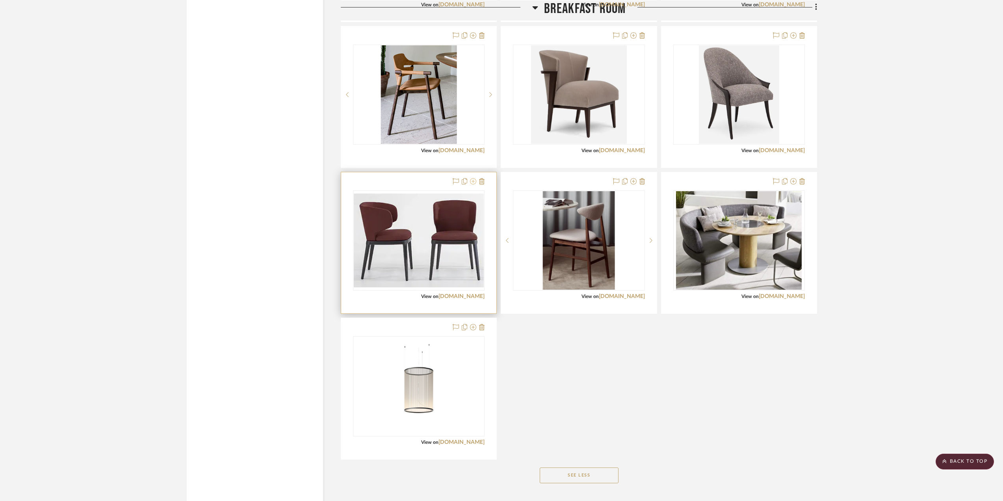
click at [475, 179] on icon at bounding box center [473, 181] width 6 height 6
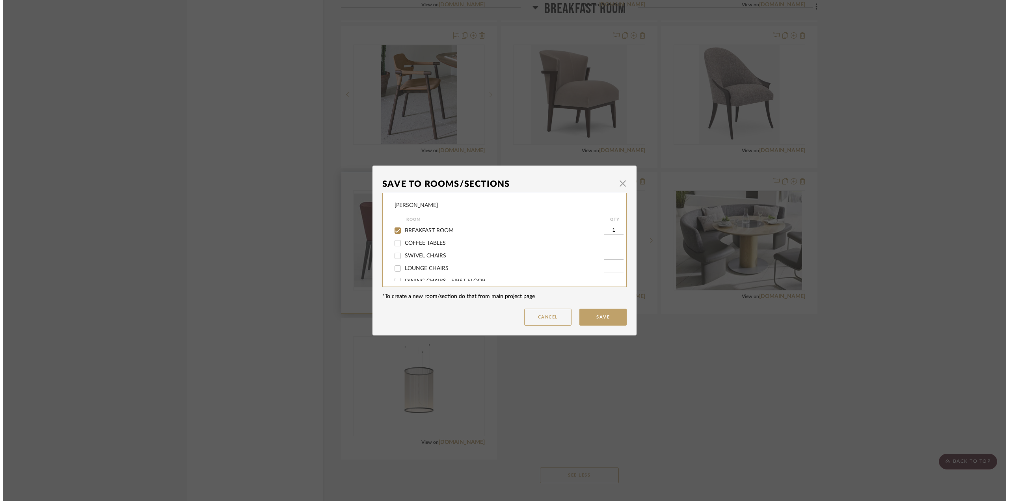
scroll to position [0, 0]
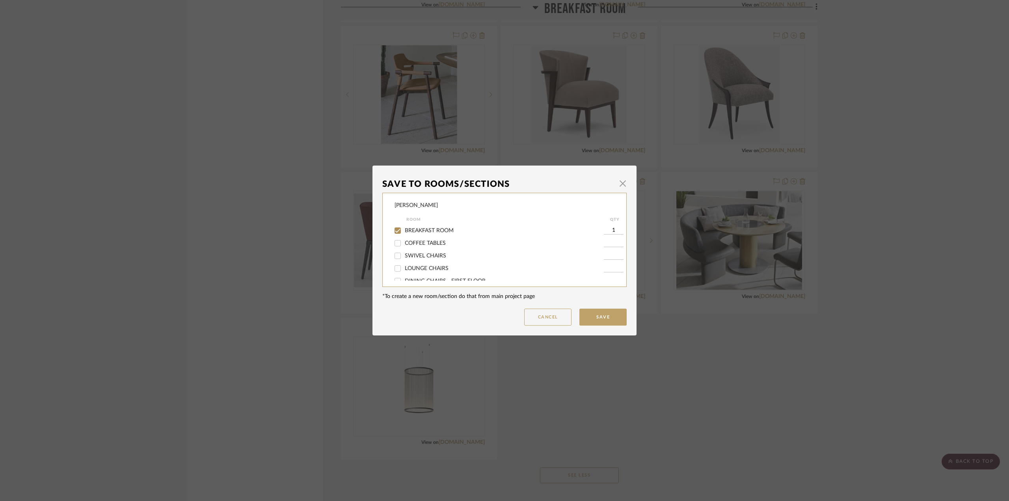
click at [435, 229] on span "BREAKFAST ROOM" at bounding box center [429, 231] width 49 height 6
click at [404, 229] on input "BREAKFAST ROOM" at bounding box center [397, 230] width 13 height 13
checkbox input "false"
click at [607, 315] on button "Save" at bounding box center [602, 316] width 47 height 17
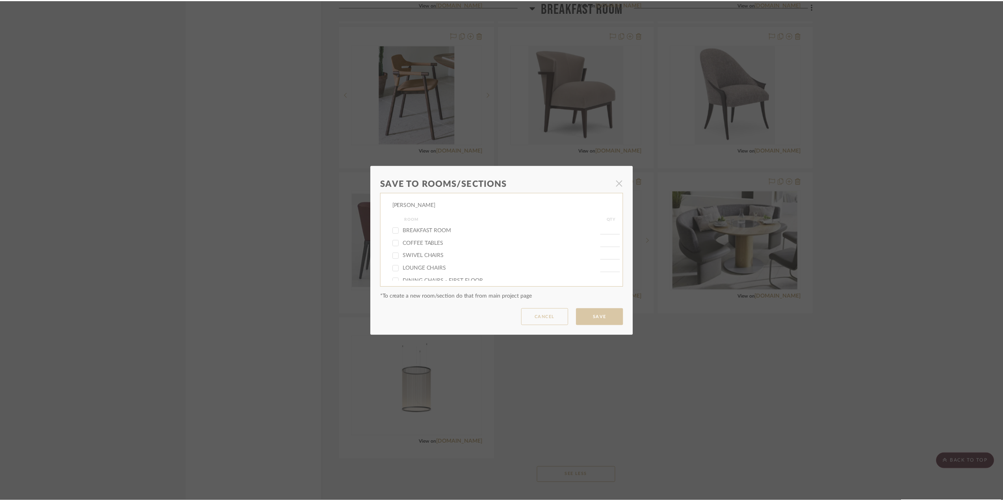
scroll to position [3979, 0]
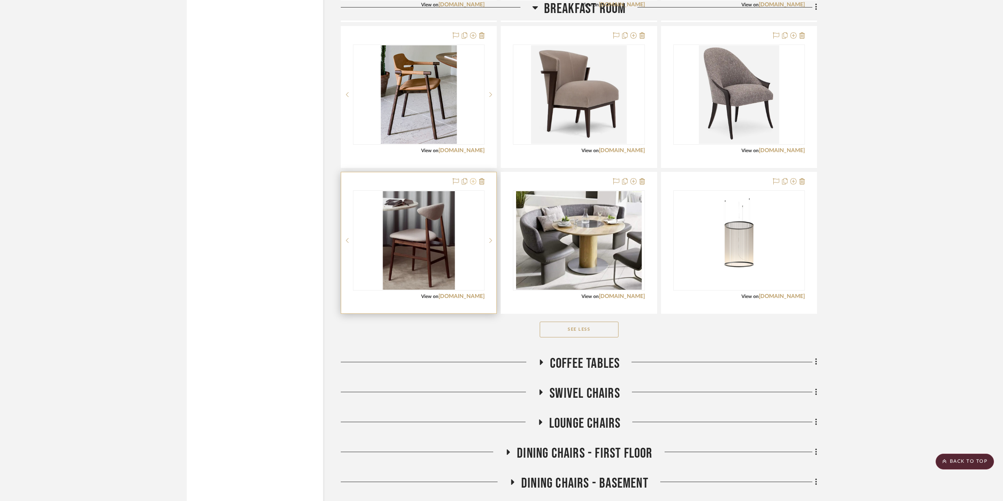
click at [474, 179] on icon at bounding box center [473, 181] width 6 height 6
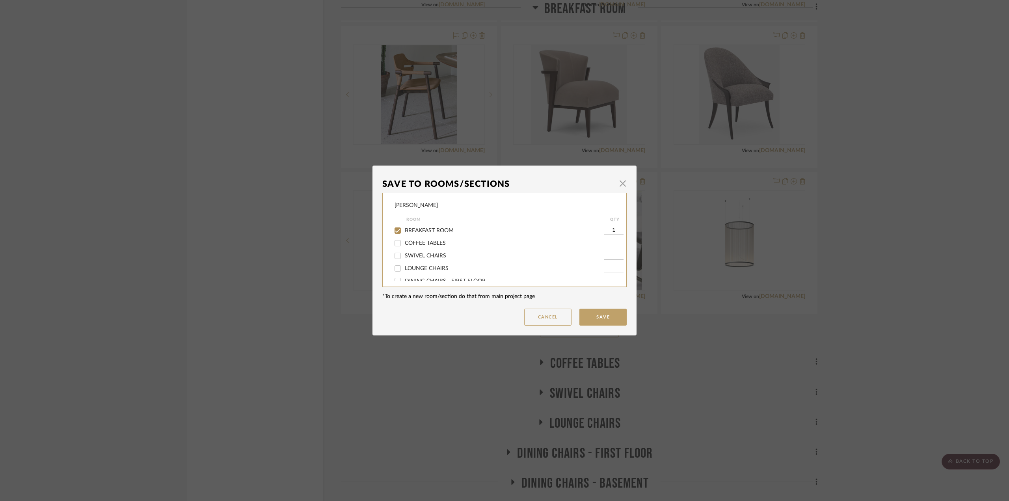
click at [433, 228] on span "BREAKFAST ROOM" at bounding box center [429, 231] width 49 height 6
click at [404, 227] on input "BREAKFAST ROOM" at bounding box center [397, 230] width 13 height 13
checkbox input "false"
click at [595, 317] on button "Save" at bounding box center [602, 316] width 47 height 17
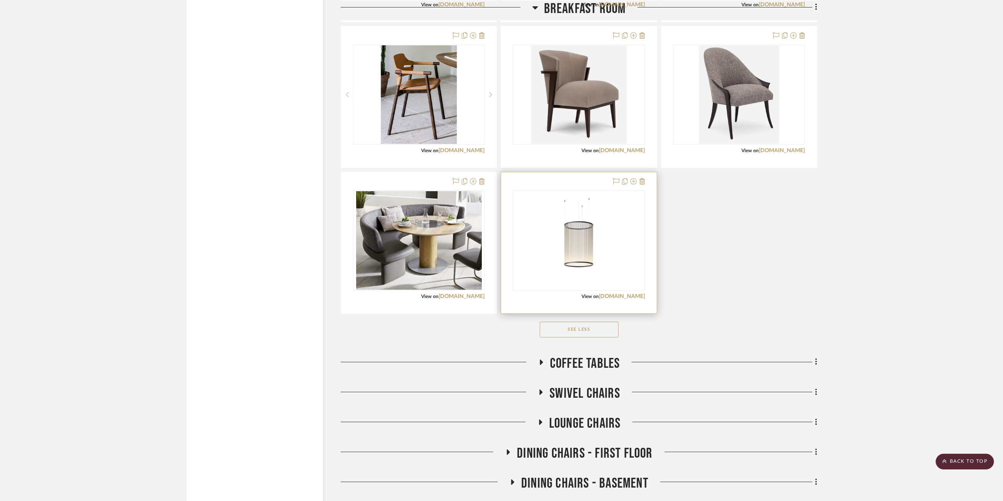
scroll to position [3821, 0]
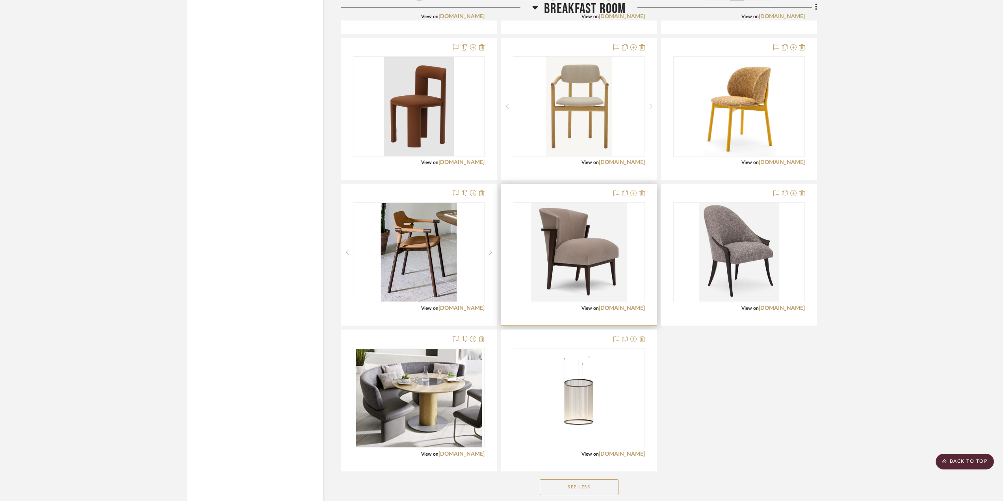
click at [633, 195] on icon at bounding box center [633, 193] width 6 height 6
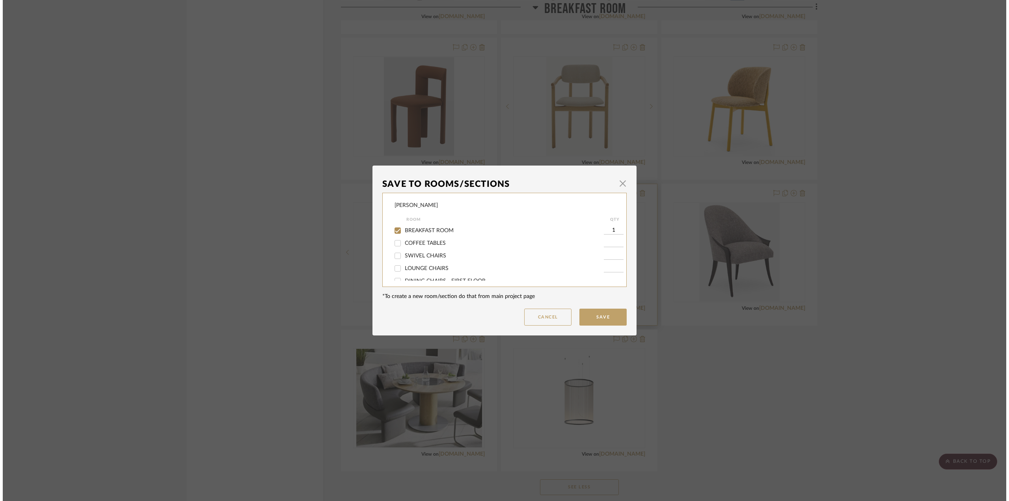
scroll to position [0, 0]
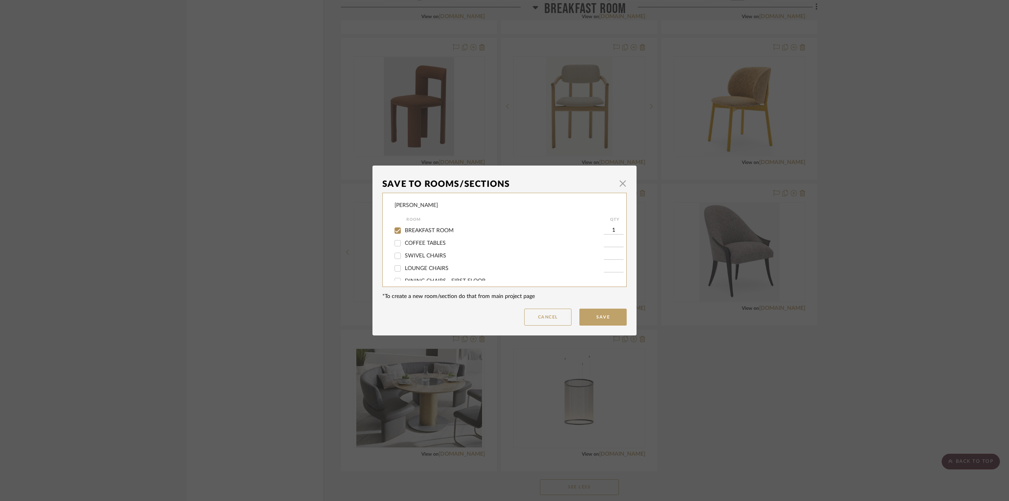
click at [439, 228] on span "BREAKFAST ROOM" at bounding box center [429, 231] width 49 height 6
click at [404, 227] on input "BREAKFAST ROOM" at bounding box center [397, 230] width 13 height 13
checkbox input "false"
drag, startPoint x: 605, startPoint y: 310, endPoint x: 646, endPoint y: 306, distance: 41.5
click at [609, 311] on button "Save" at bounding box center [602, 316] width 47 height 17
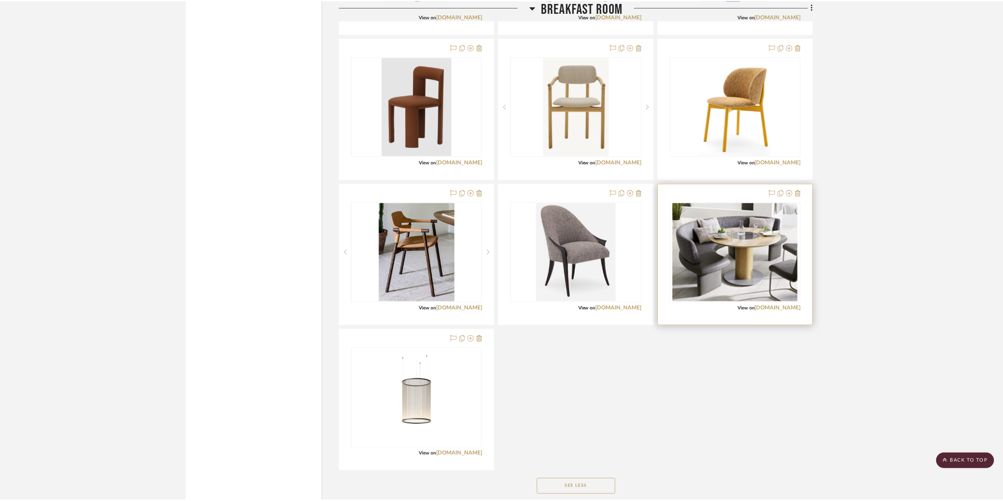
scroll to position [3821, 0]
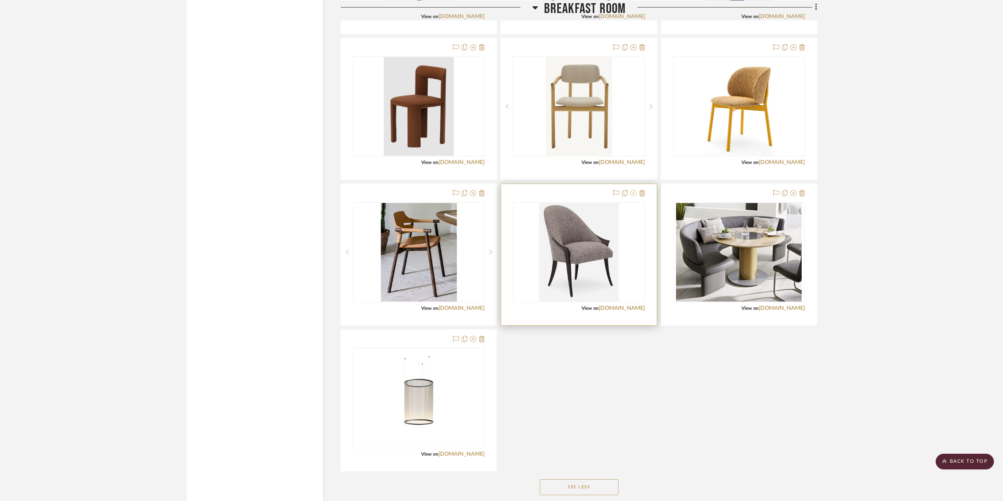
click at [634, 193] on icon at bounding box center [633, 193] width 6 height 6
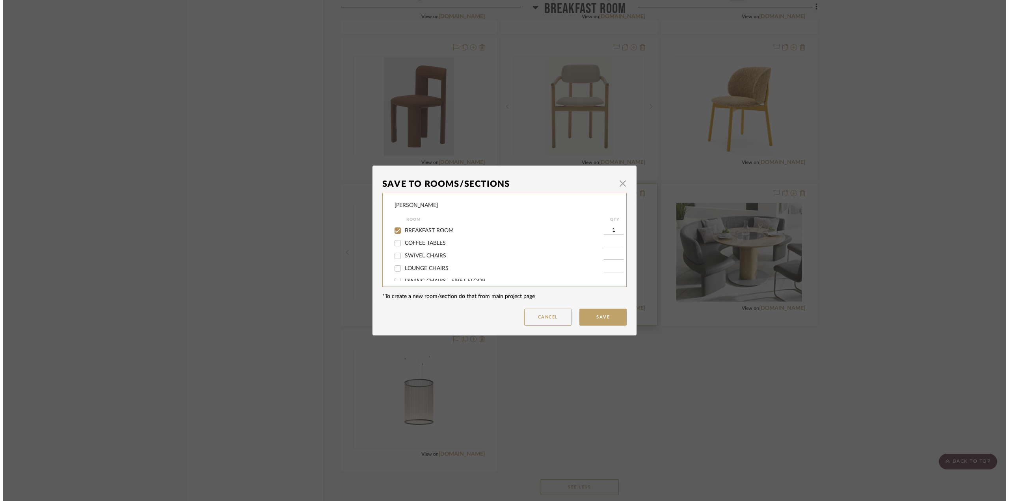
scroll to position [0, 0]
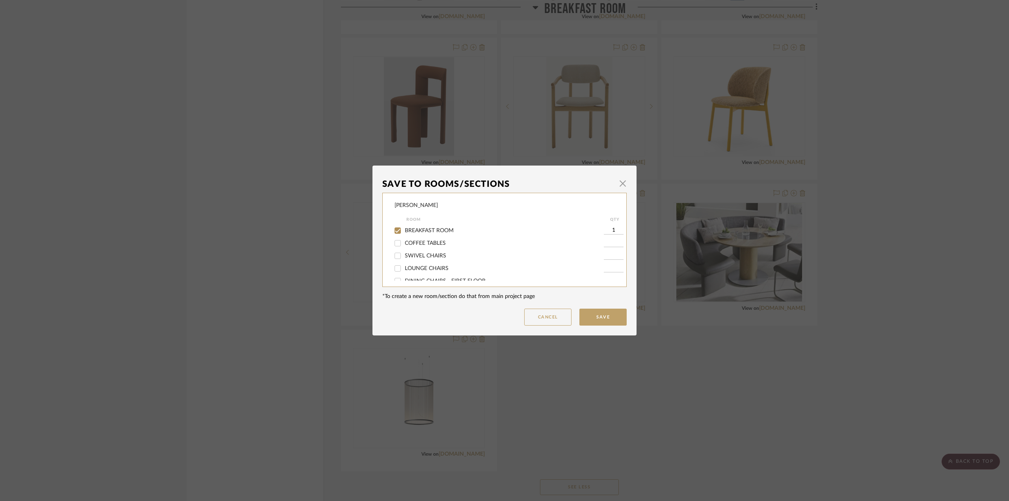
click at [440, 229] on span "BREAKFAST ROOM" at bounding box center [429, 231] width 49 height 6
click at [404, 229] on input "BREAKFAST ROOM" at bounding box center [397, 230] width 13 height 13
checkbox input "false"
click at [605, 314] on button "Save" at bounding box center [602, 316] width 47 height 17
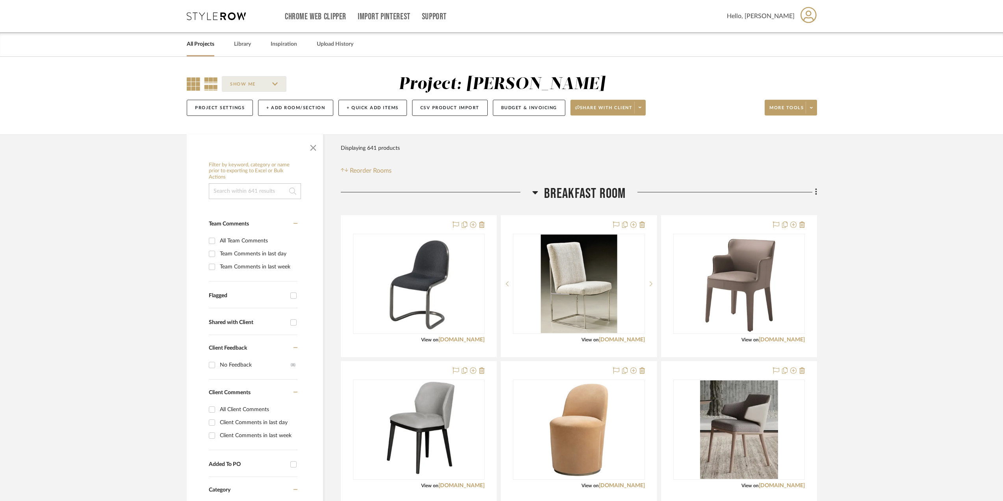
click at [214, 84] on icon at bounding box center [211, 83] width 14 height 13
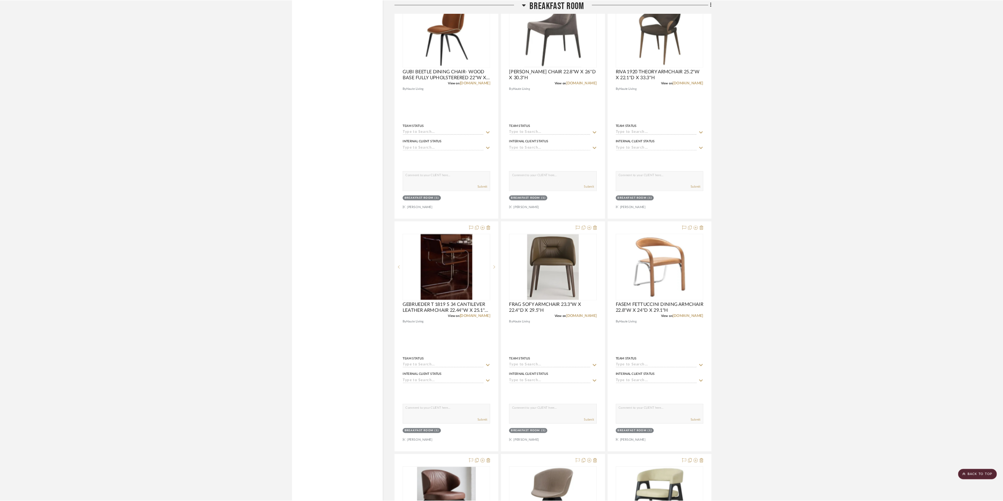
scroll to position [1916, 0]
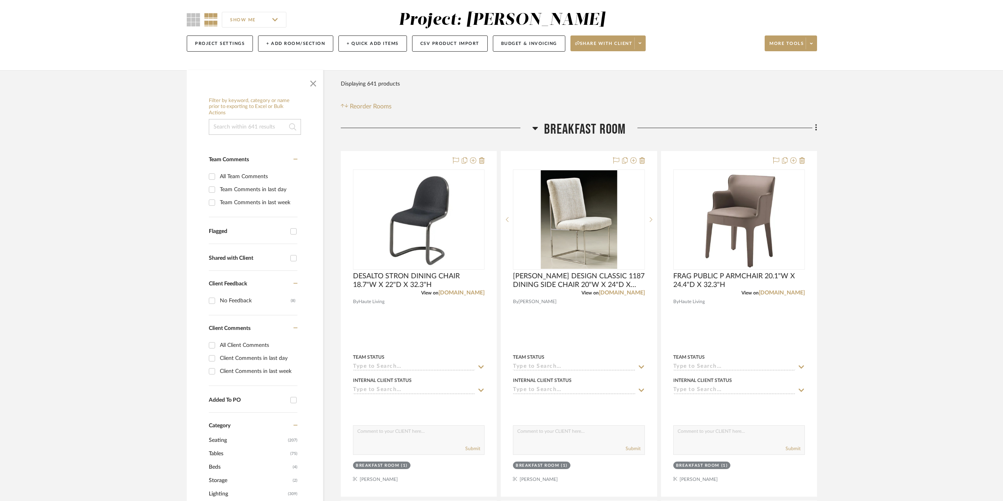
scroll to position [0, 0]
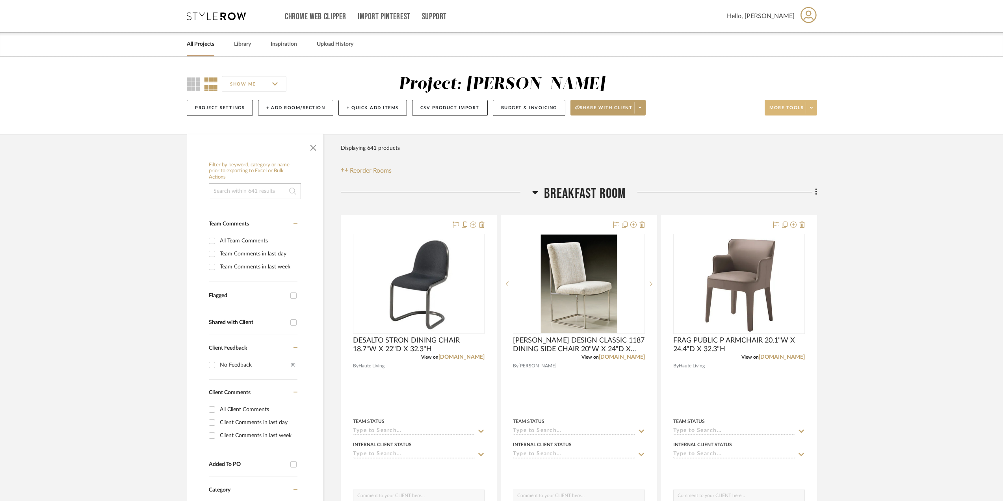
click at [816, 105] on span at bounding box center [811, 108] width 11 height 12
click at [802, 203] on span "Export Presentation" at bounding box center [798, 205] width 51 height 7
click at [210, 42] on link "All Projects" at bounding box center [201, 44] width 28 height 11
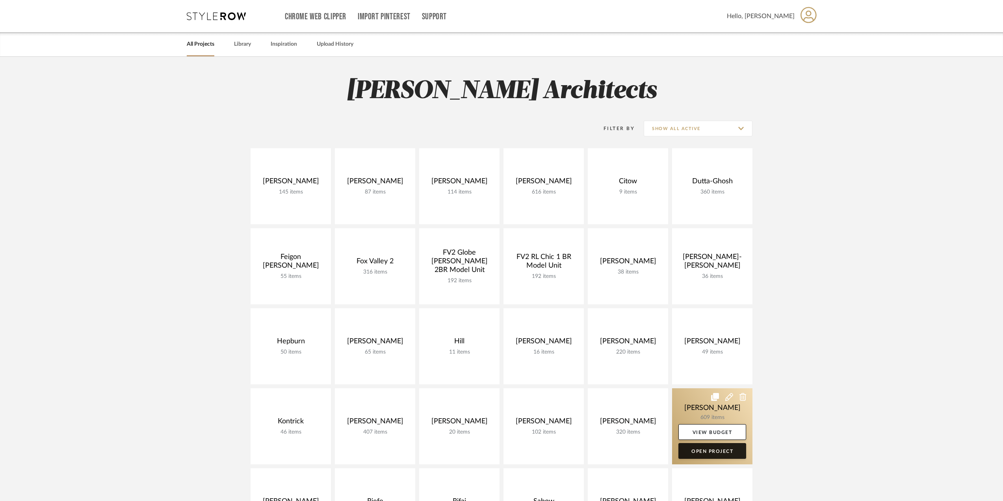
scroll to position [236, 0]
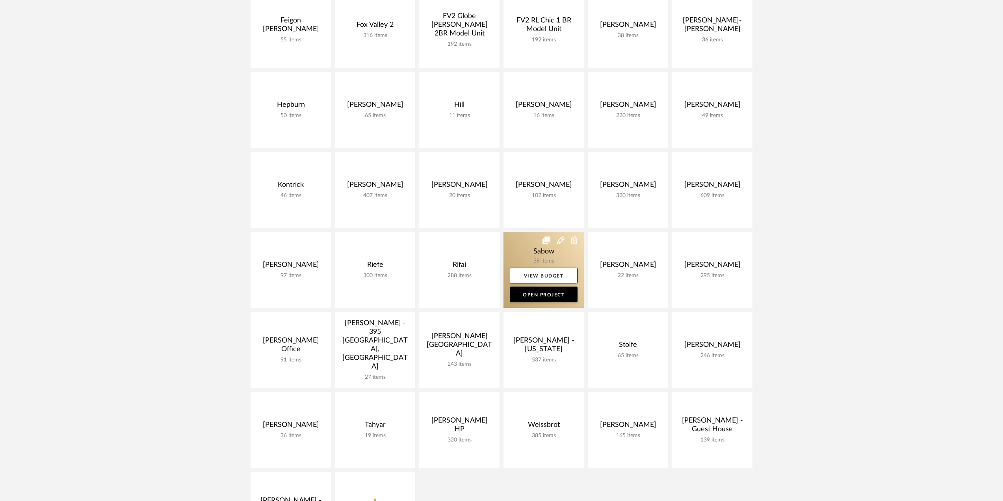
click at [556, 256] on link at bounding box center [543, 270] width 80 height 76
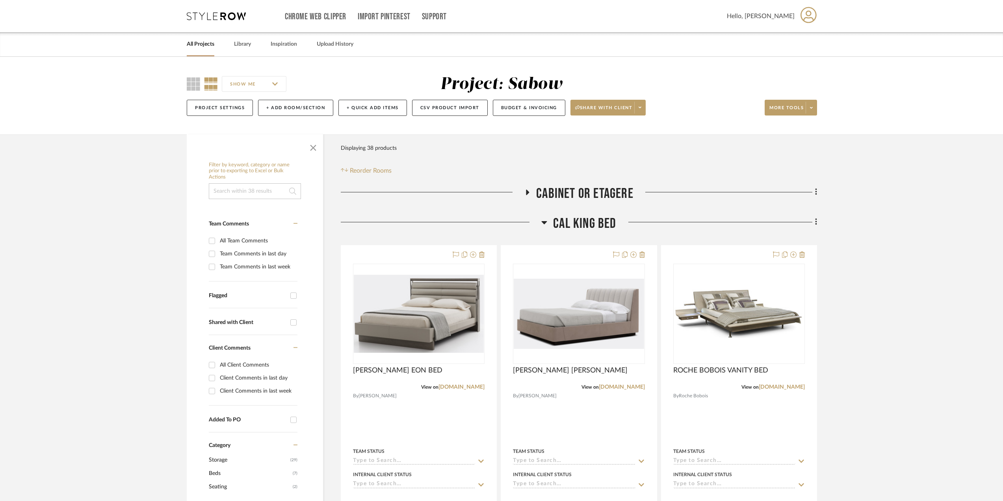
click at [546, 223] on icon at bounding box center [545, 222] width 6 height 3
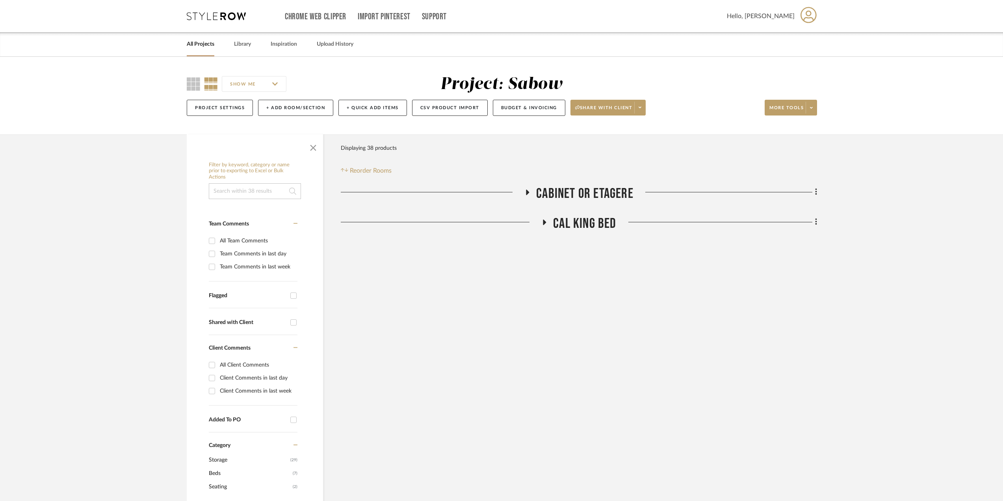
click at [544, 222] on icon at bounding box center [544, 222] width 3 height 6
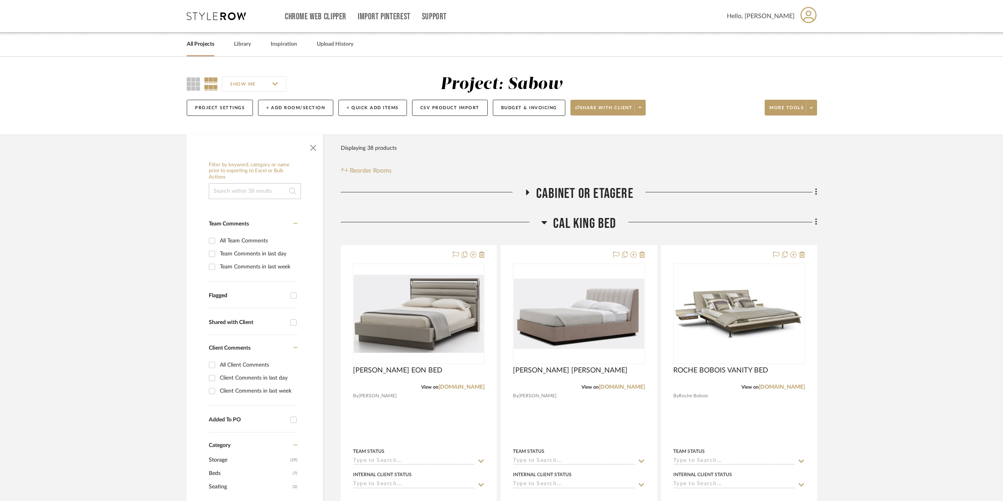
click at [527, 193] on icon at bounding box center [527, 192] width 3 height 6
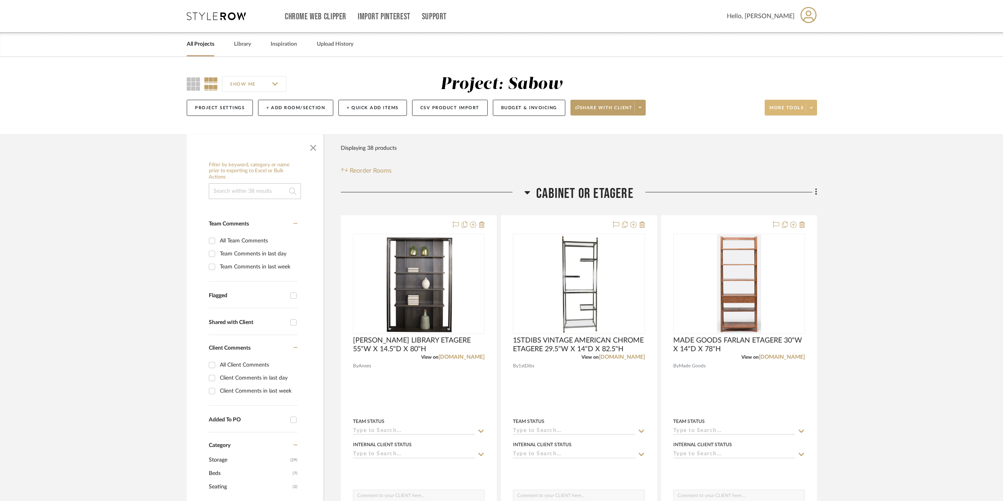
click at [813, 109] on span at bounding box center [811, 108] width 11 height 12
click at [804, 204] on span "Export Presentation" at bounding box center [798, 205] width 51 height 7
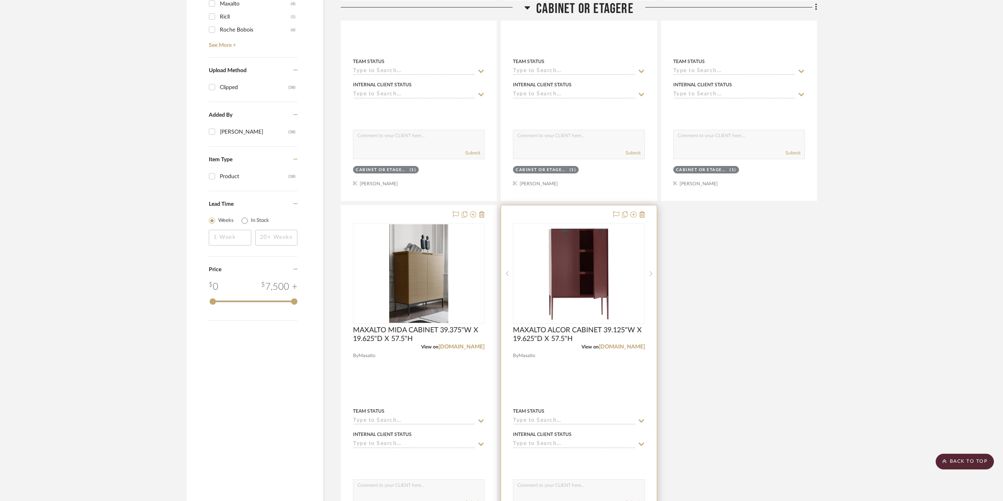
scroll to position [552, 0]
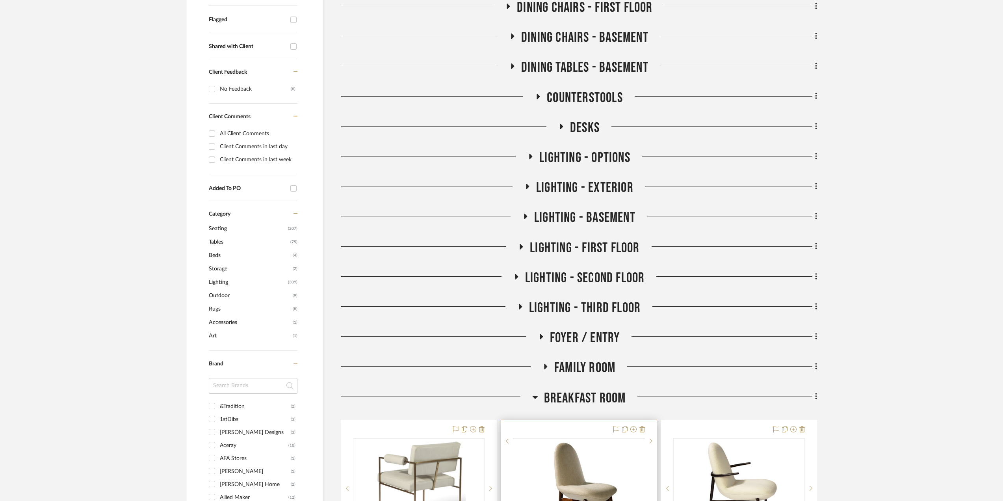
scroll to position [512, 0]
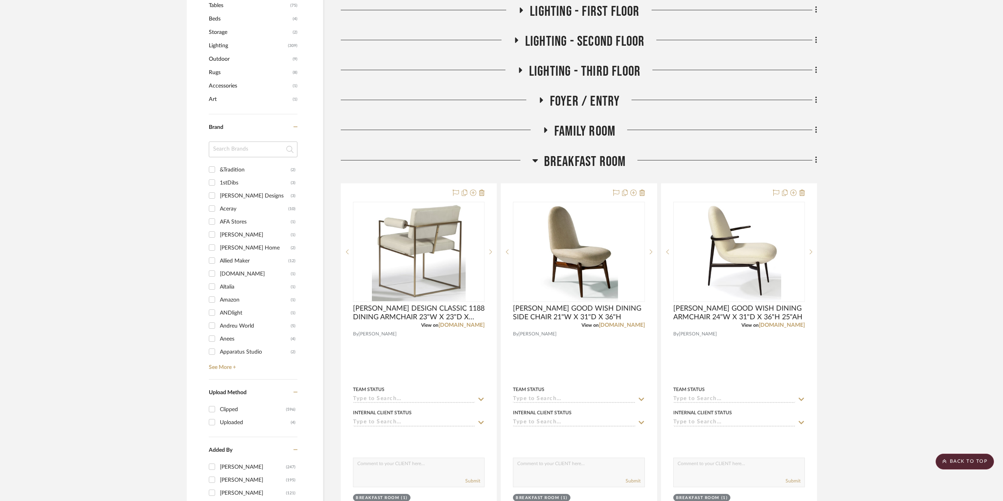
click at [536, 160] on icon at bounding box center [535, 160] width 6 height 3
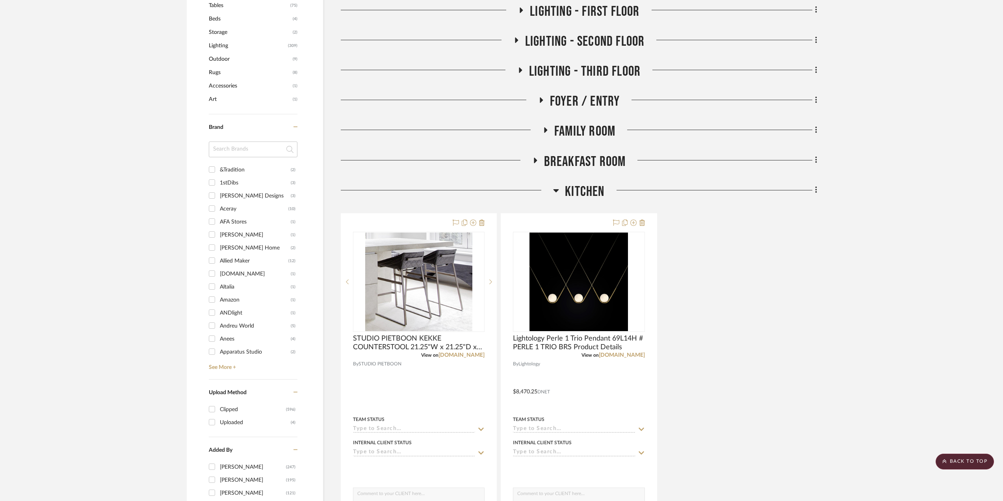
click at [558, 192] on icon at bounding box center [556, 190] width 6 height 9
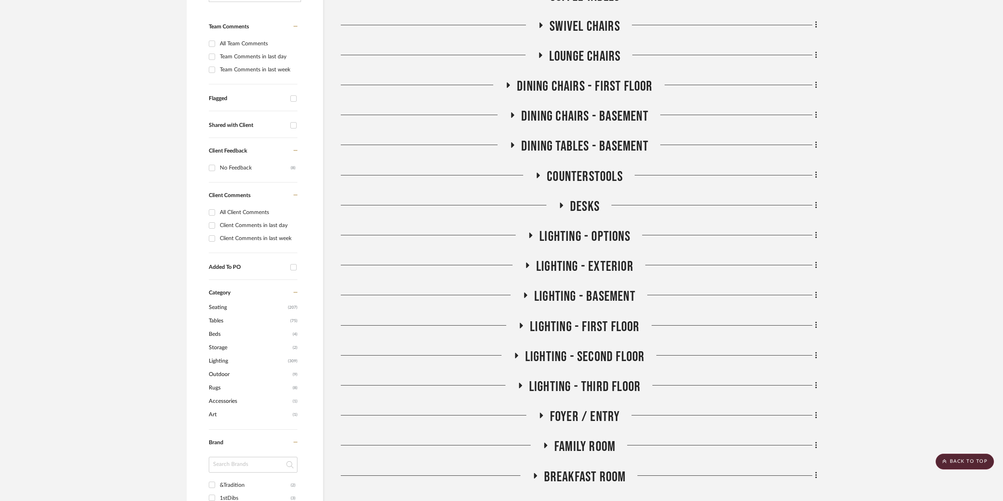
scroll to position [0, 0]
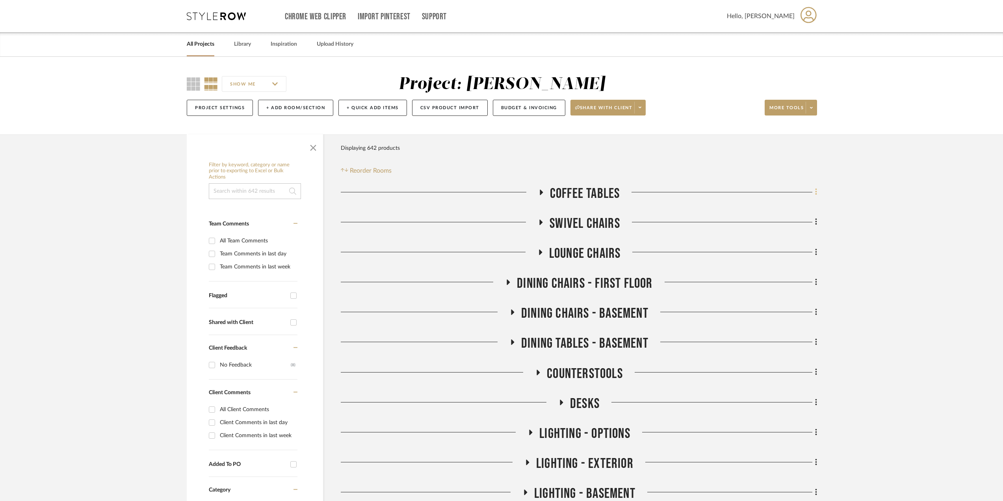
click at [813, 190] on fa-icon at bounding box center [814, 192] width 5 height 13
click at [789, 163] on div at bounding box center [501, 250] width 1003 height 501
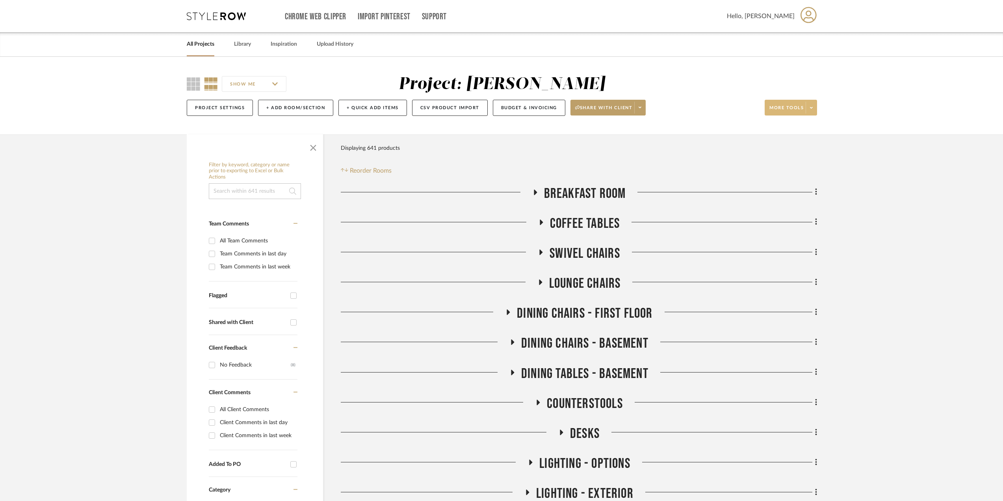
click at [810, 100] on button "More tools" at bounding box center [791, 108] width 52 height 16
click at [809, 206] on span "Export Presentation" at bounding box center [798, 205] width 51 height 7
